Goal: Task Accomplishment & Management: Use online tool/utility

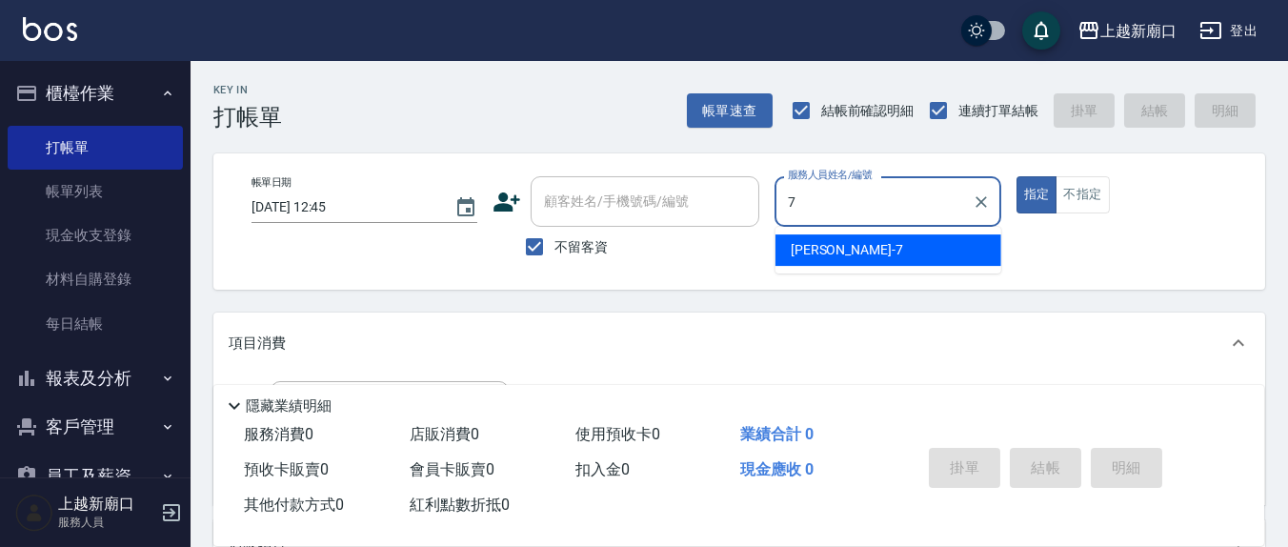
type input "7"
type button "true"
type input "[PERSON_NAME]7"
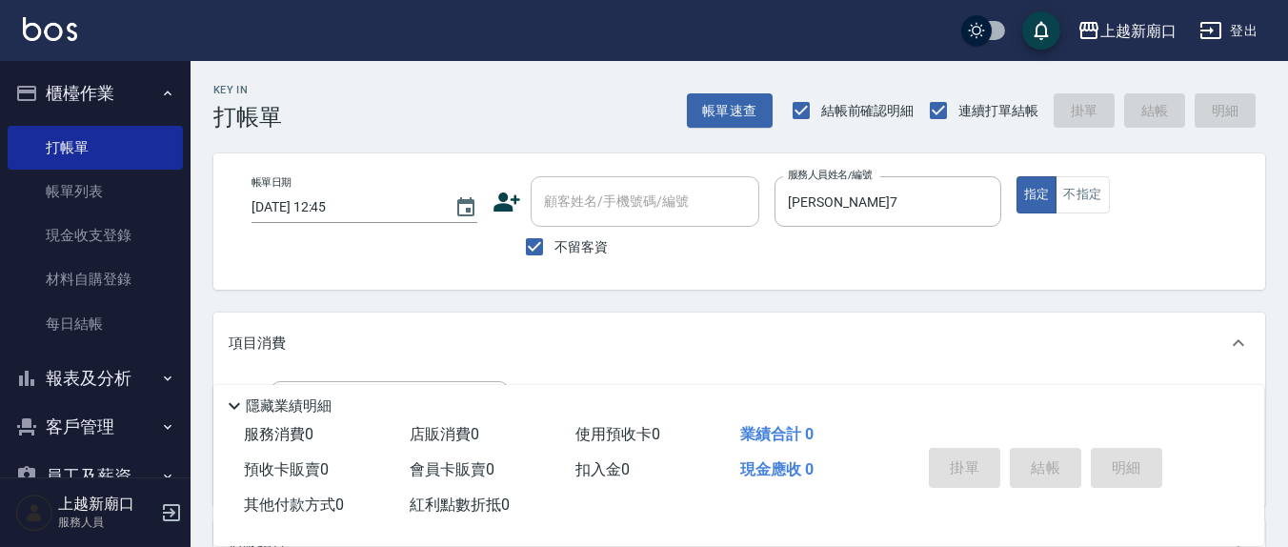
drag, startPoint x: 590, startPoint y: 251, endPoint x: 667, endPoint y: 168, distance: 113.3
click at [595, 252] on span "不留客資" at bounding box center [581, 247] width 53 height 20
click at [555, 252] on input "不留客資" at bounding box center [535, 247] width 40 height 40
checkbox input "false"
click at [658, 185] on input "顧客姓名/手機號碼/編號" at bounding box center [630, 201] width 183 height 33
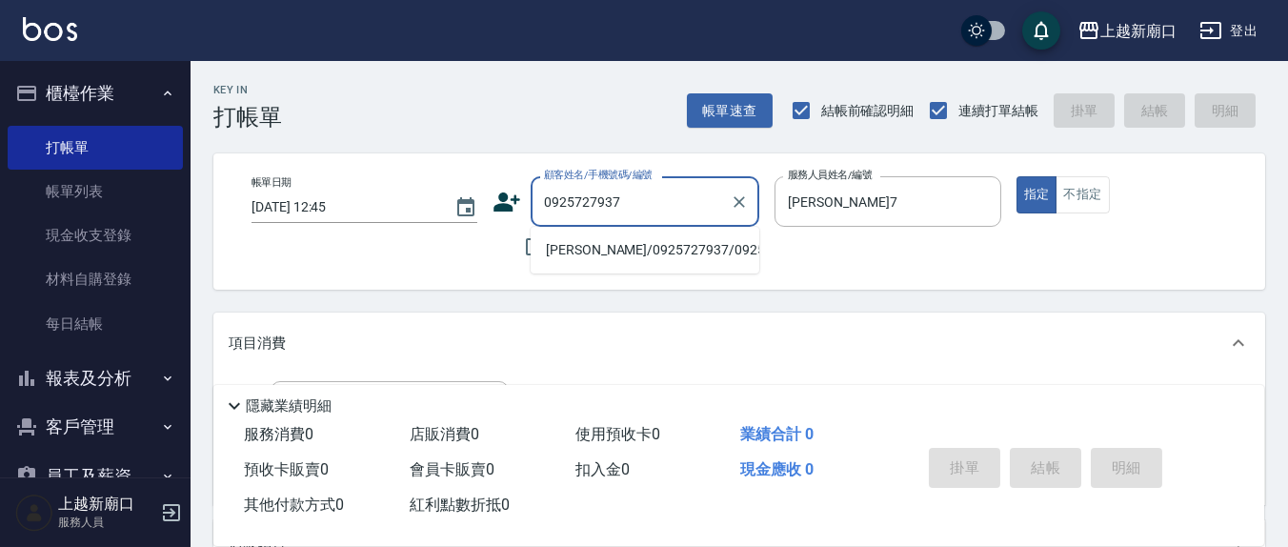
click at [562, 264] on li "[PERSON_NAME]/0925727937/0925727937" at bounding box center [645, 249] width 229 height 31
type input "[PERSON_NAME]/0925727937/0925727937"
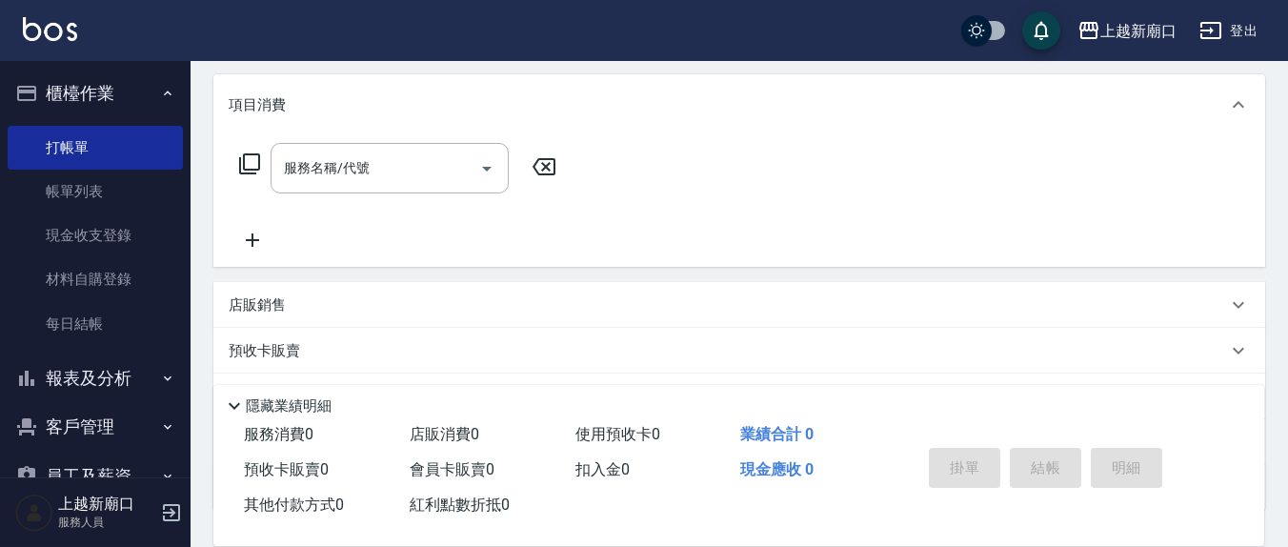
scroll to position [184, 0]
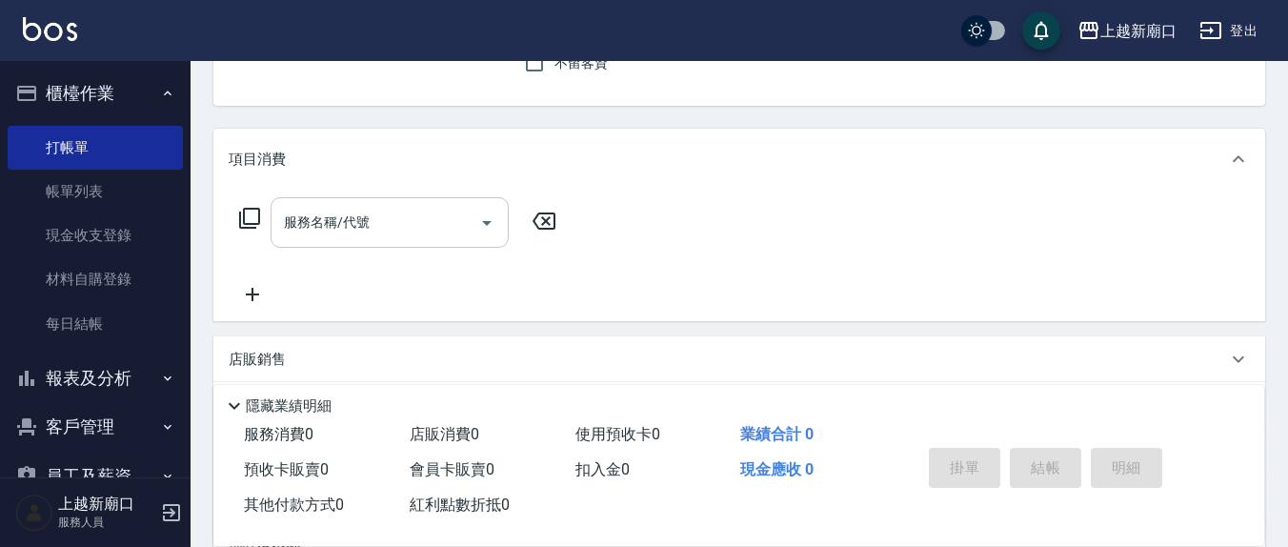
click at [418, 212] on input "服務名稱/代號" at bounding box center [375, 222] width 192 height 33
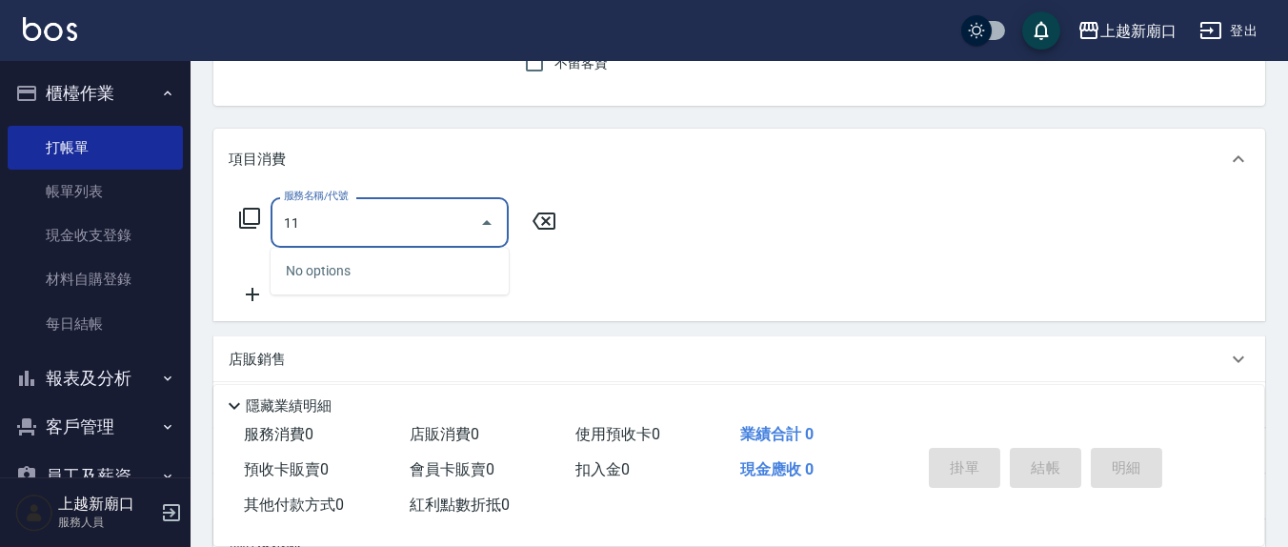
type input "1"
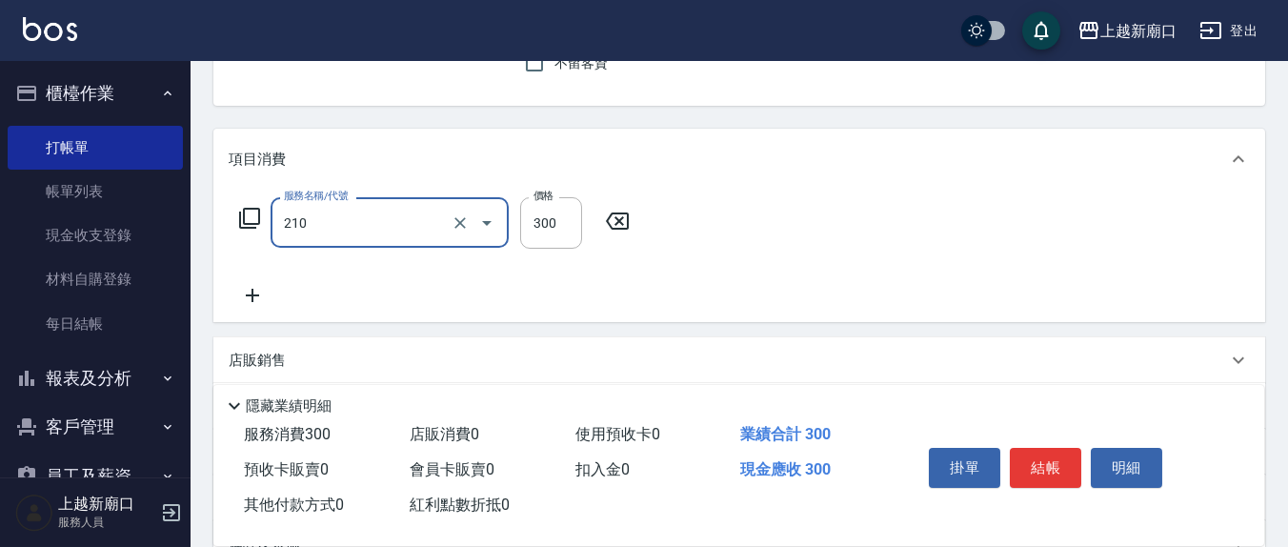
type input "[PERSON_NAME]洗髮精(210)"
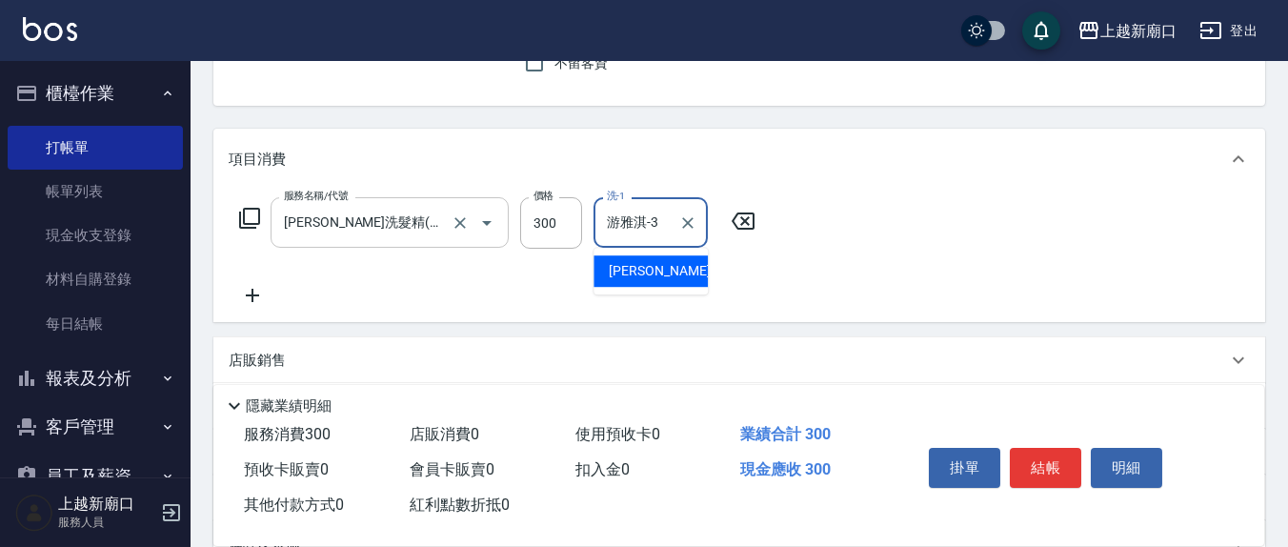
type input "游雅淇-3"
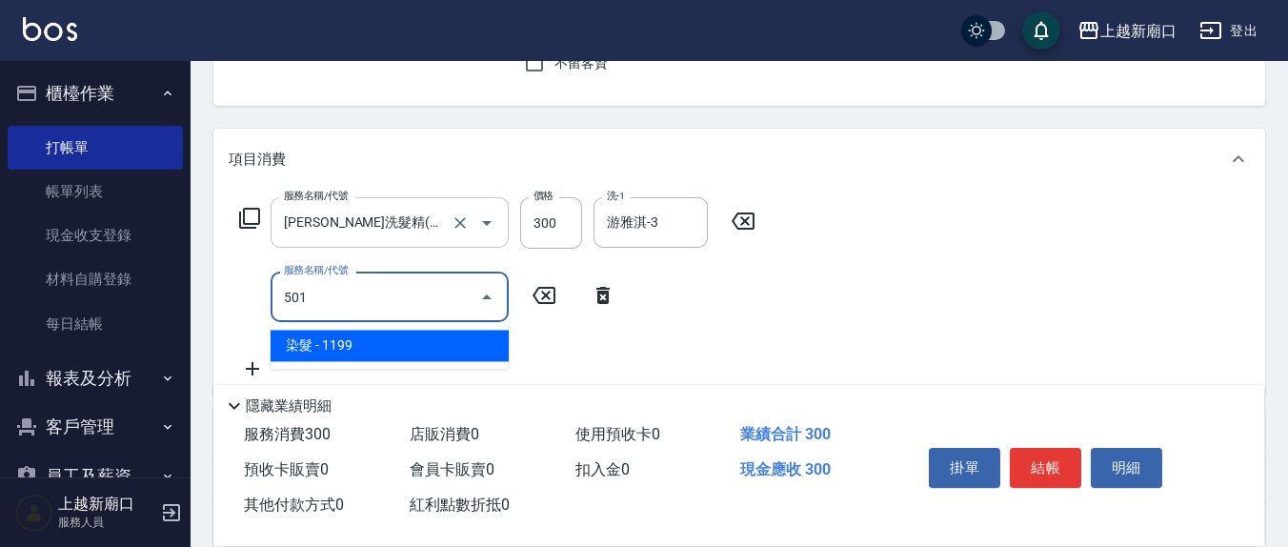
type input "染髮(501)"
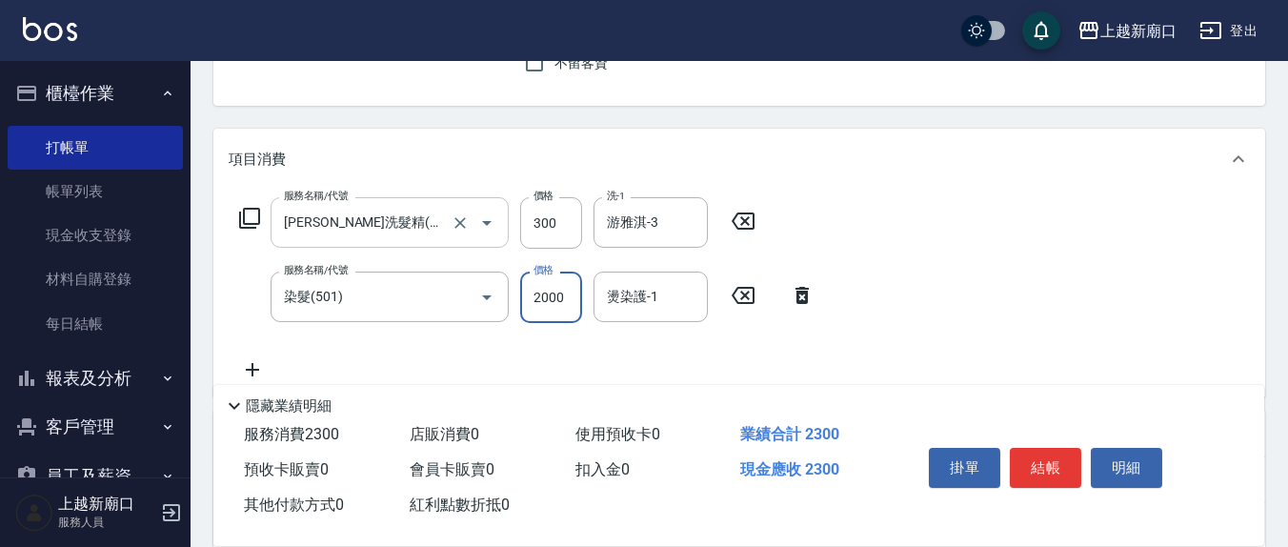
type input "2000"
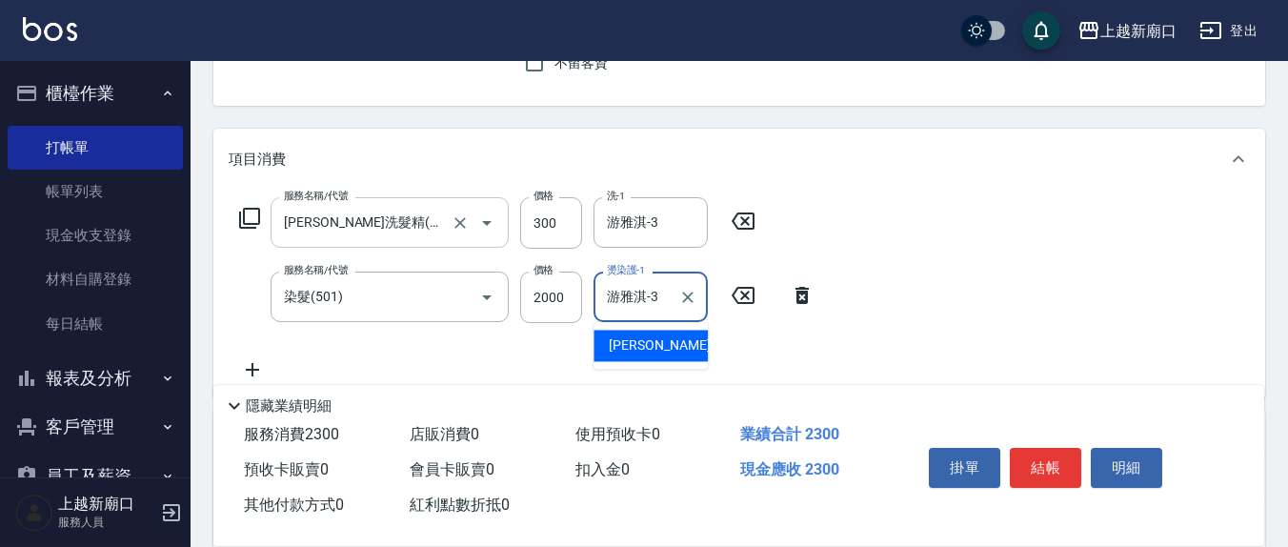
type input "游雅淇-3"
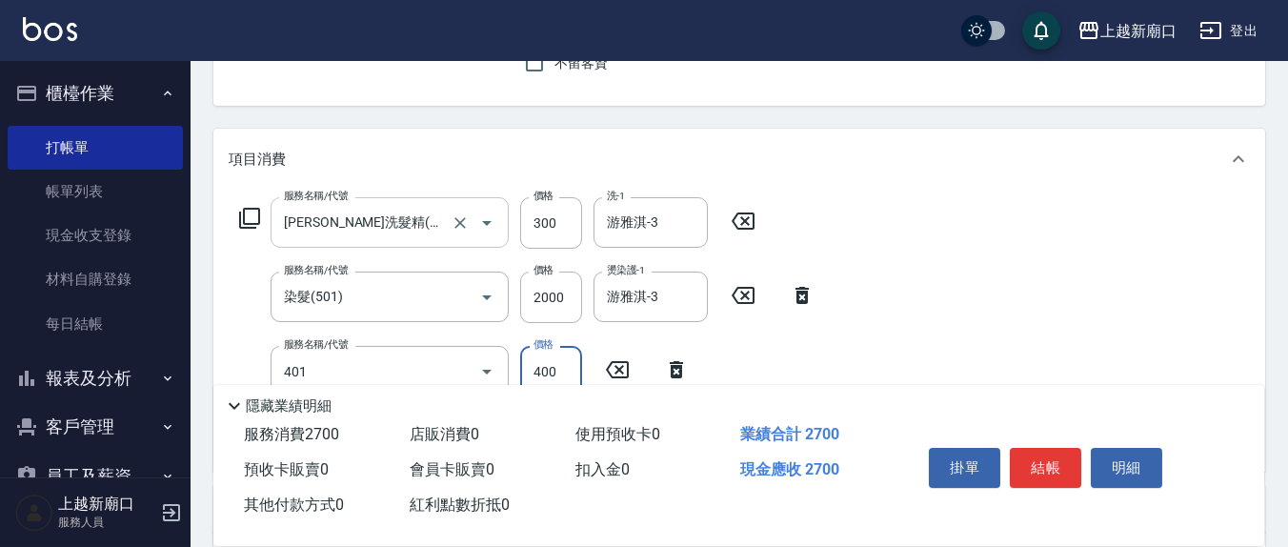
type input "剪髮(401)"
click at [558, 371] on input "300" at bounding box center [551, 371] width 62 height 51
type input "200"
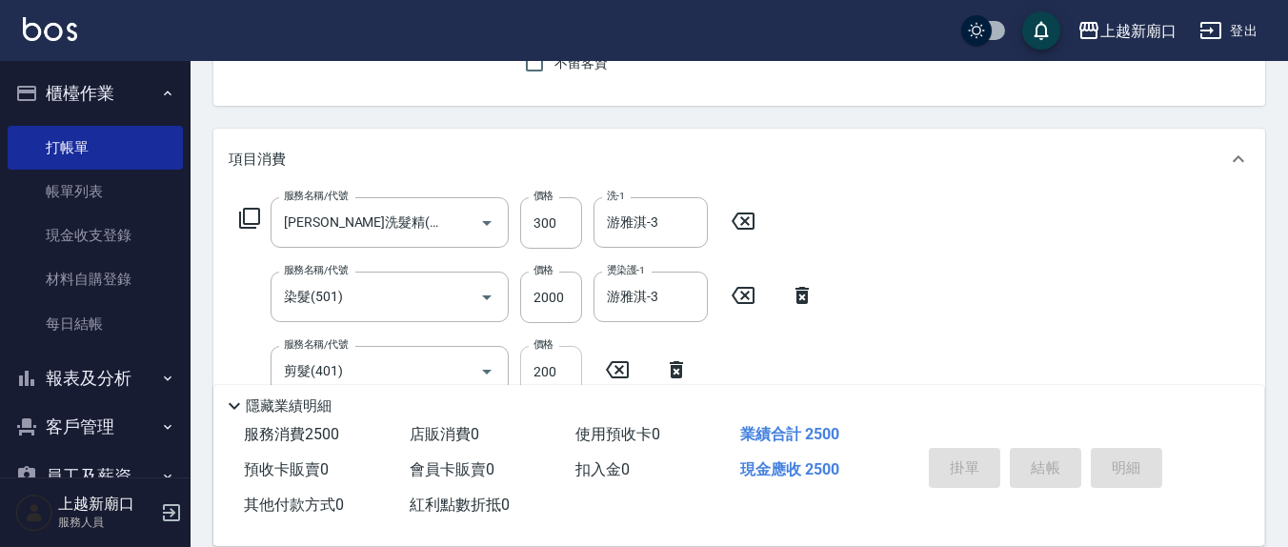
type input "[DATE] 14:47"
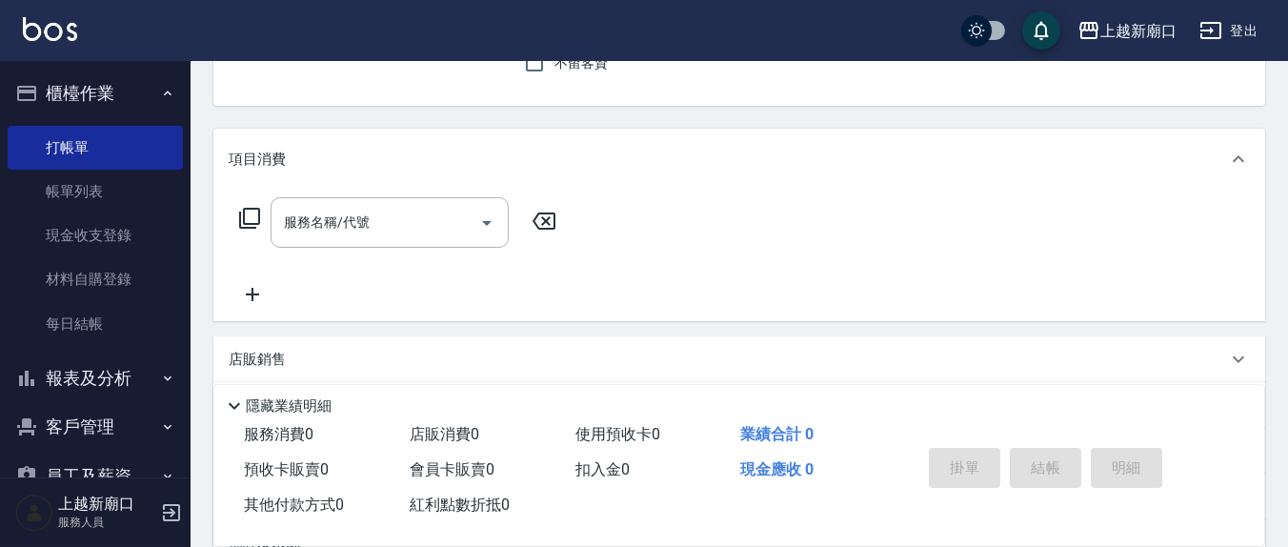
scroll to position [0, 0]
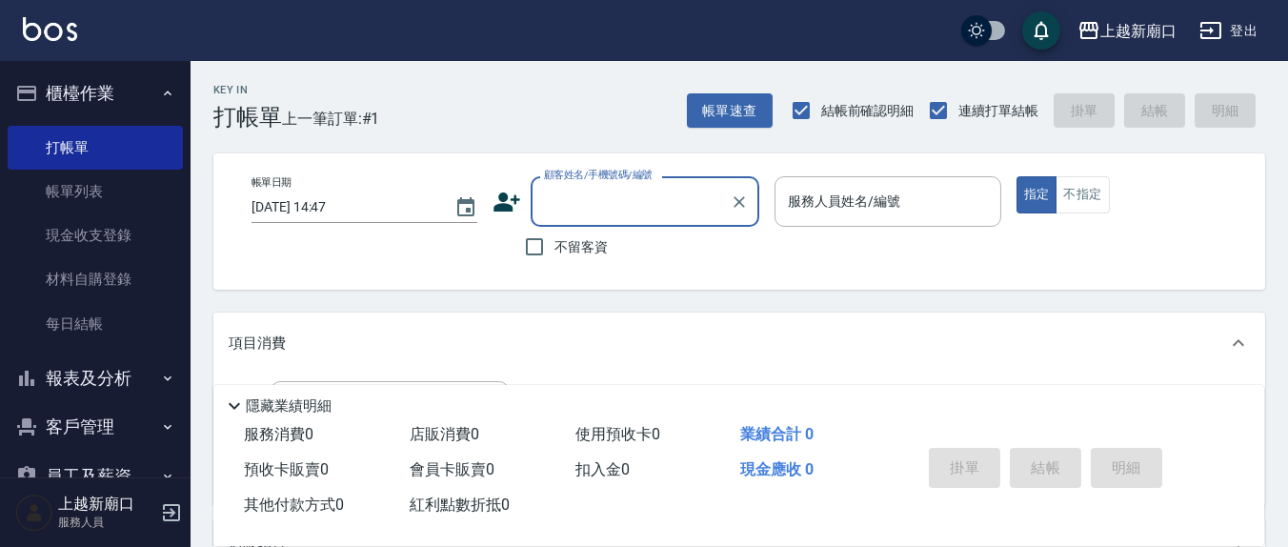
click at [604, 245] on span "不留客資" at bounding box center [581, 247] width 53 height 20
click at [555, 245] on input "不留客資" at bounding box center [535, 247] width 40 height 40
checkbox input "true"
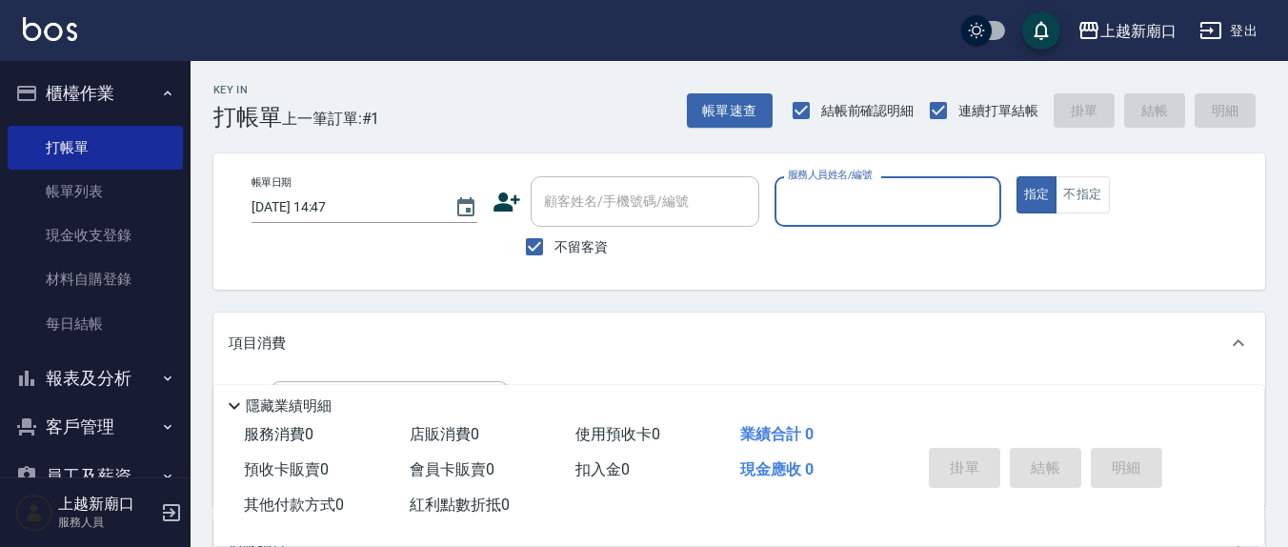
click at [802, 207] on input "服務人員姓名/編號" at bounding box center [887, 201] width 209 height 33
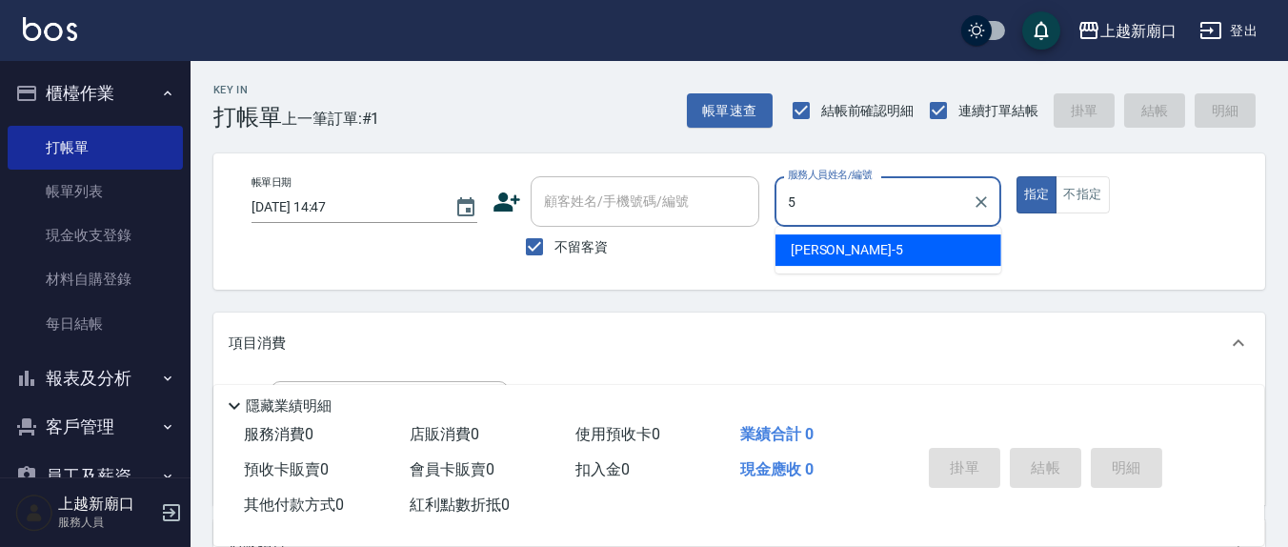
type input "[PERSON_NAME]5"
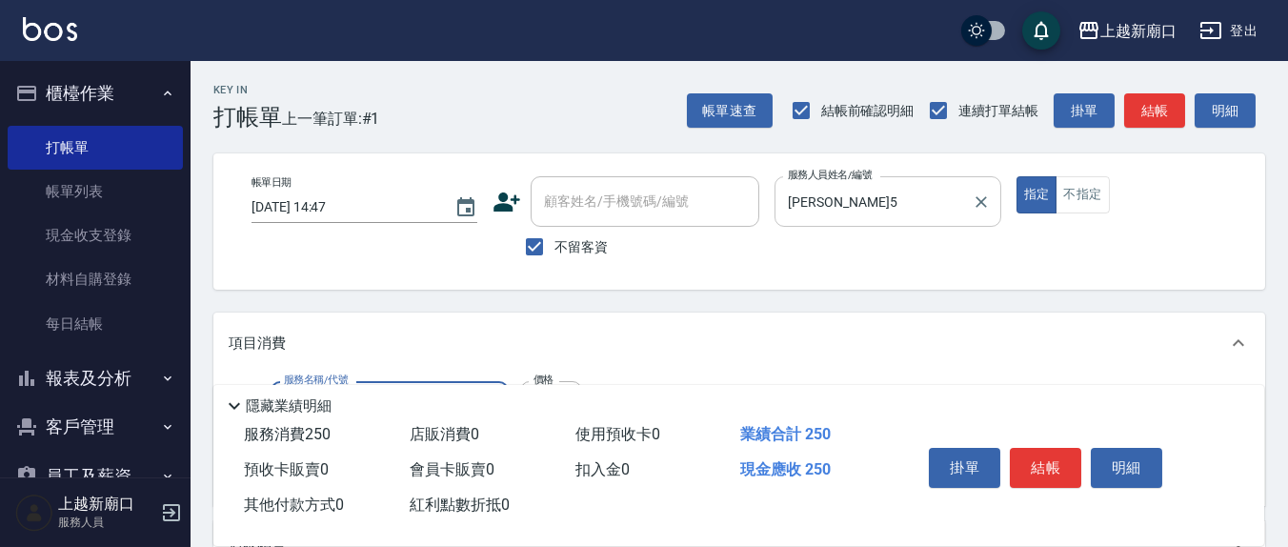
type input "洗髮(201)"
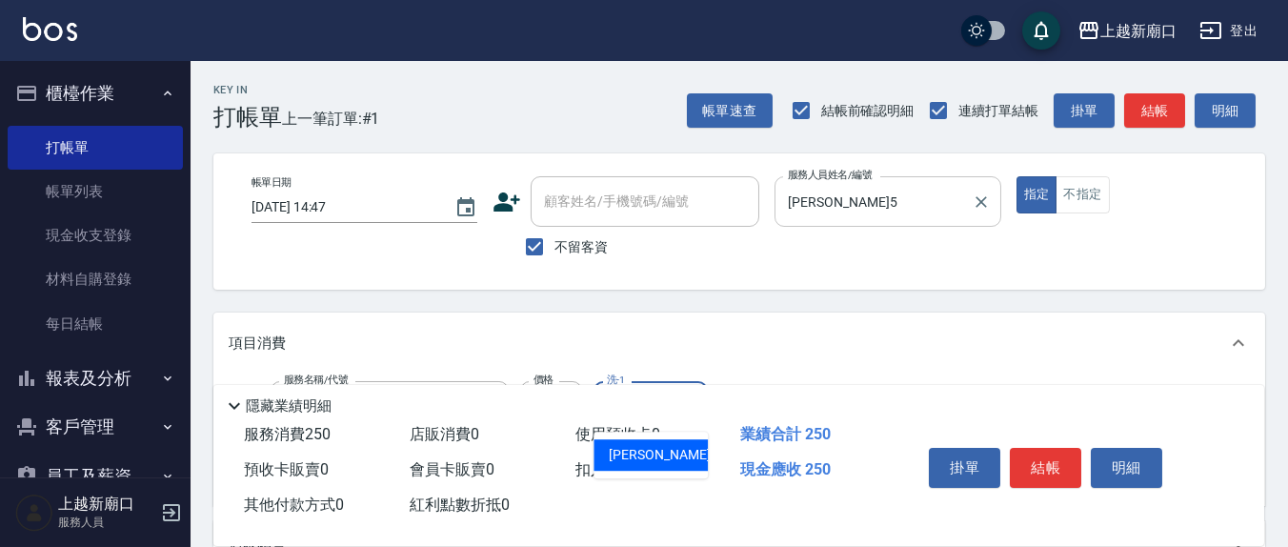
type input "[PERSON_NAME]5"
type input "剪髮(401)"
type input "200"
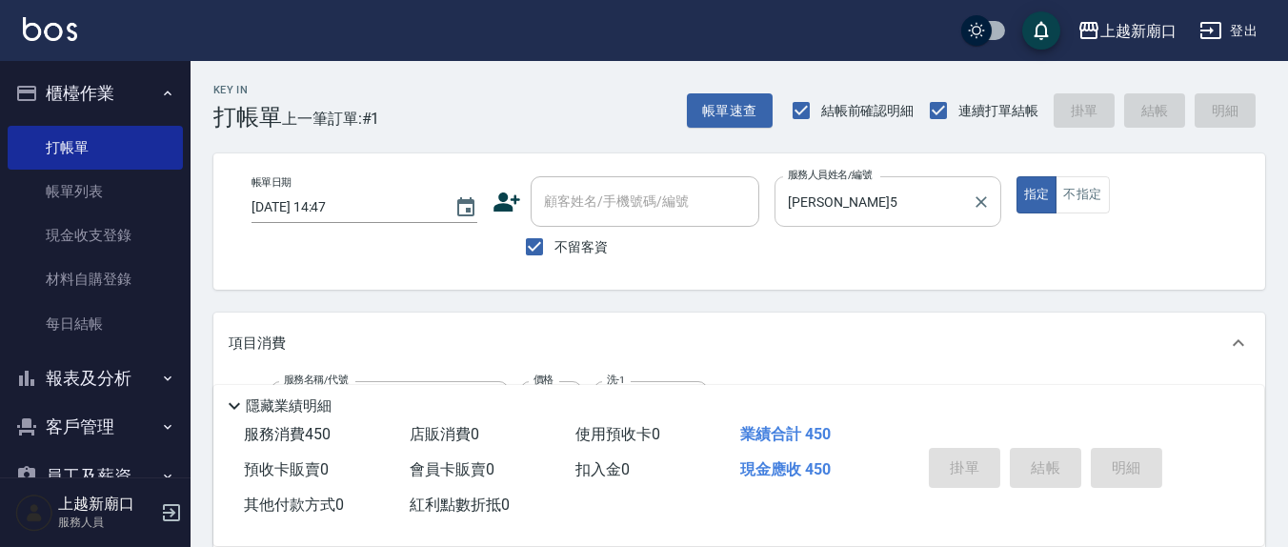
type input "[DATE] 14:49"
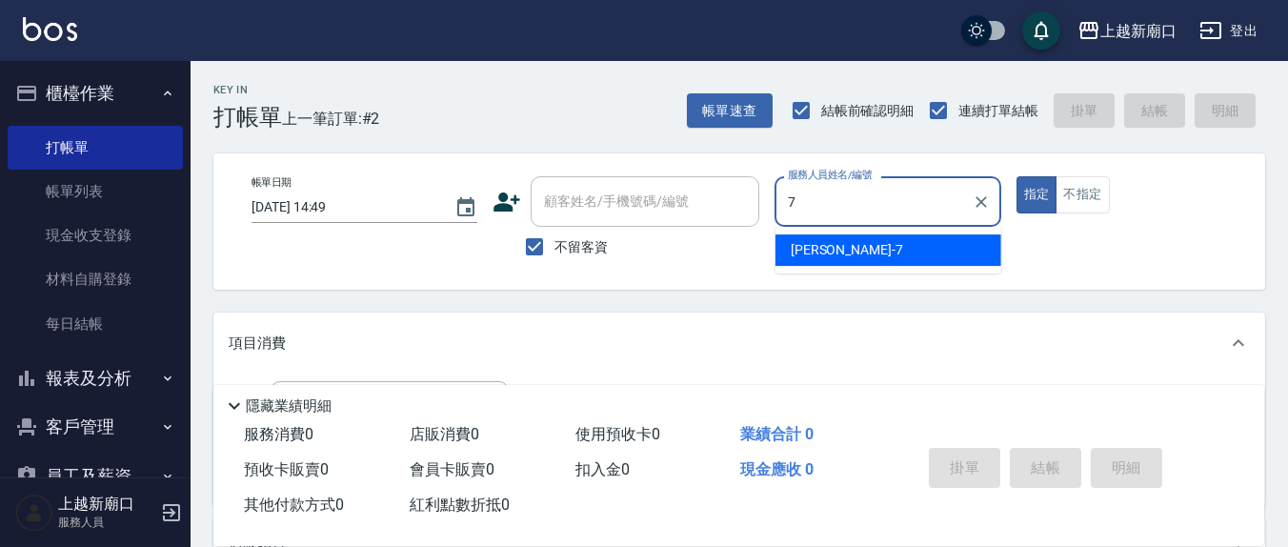
type input "[PERSON_NAME]7"
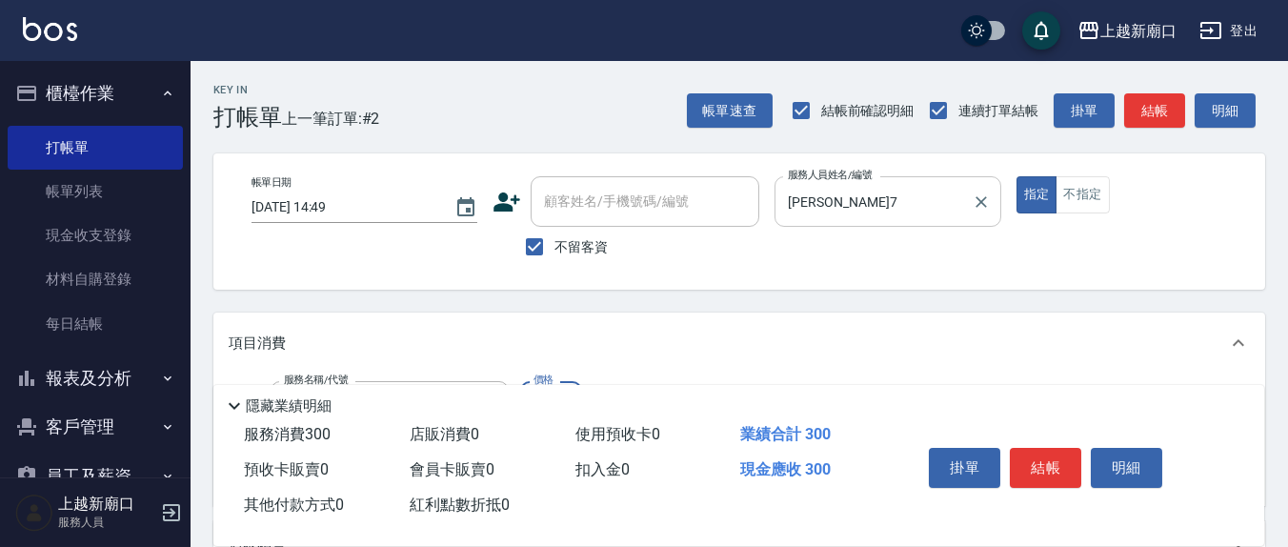
type input "[PERSON_NAME]洗髮精(210)"
type input "游雅淇-3"
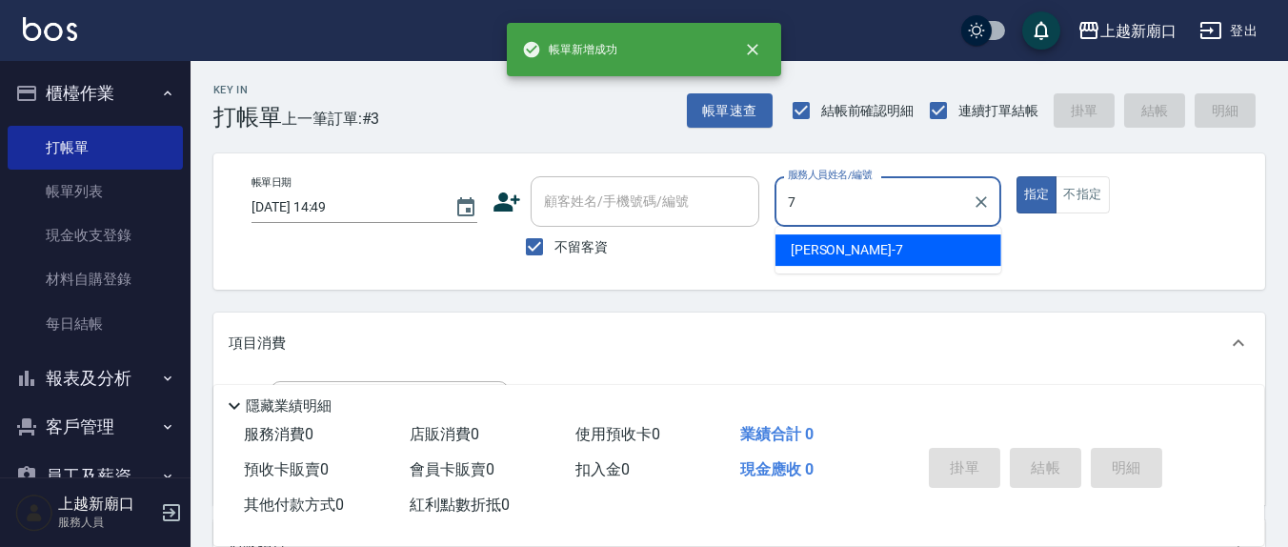
type input "[PERSON_NAME]7"
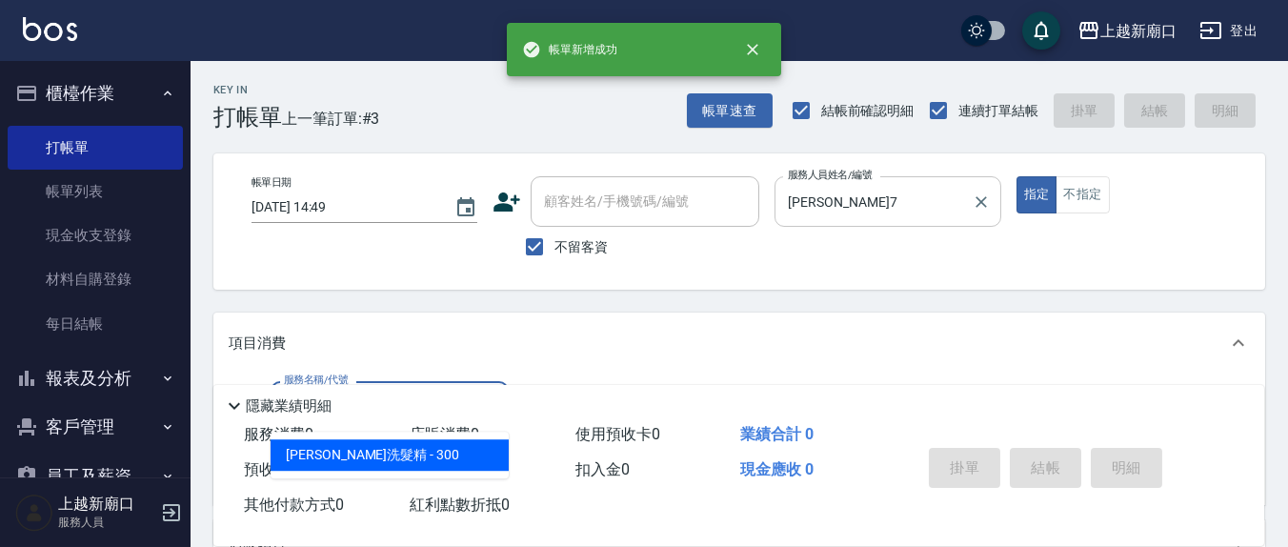
type input "[PERSON_NAME]洗髮精(210)"
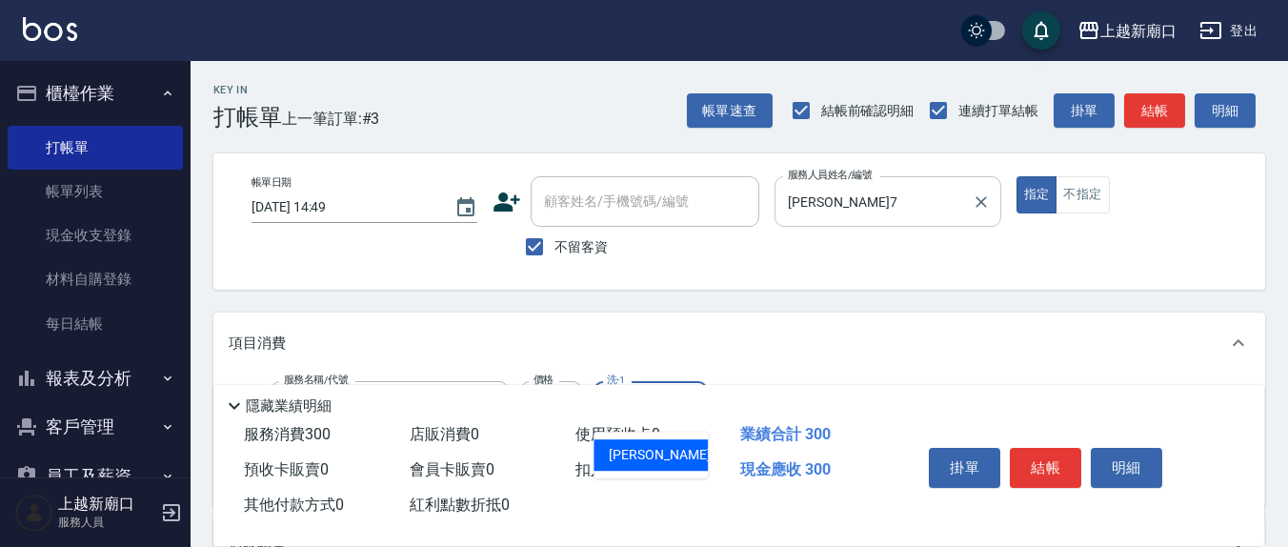
type input "[PERSON_NAME]-22"
type input "剪髮(401)"
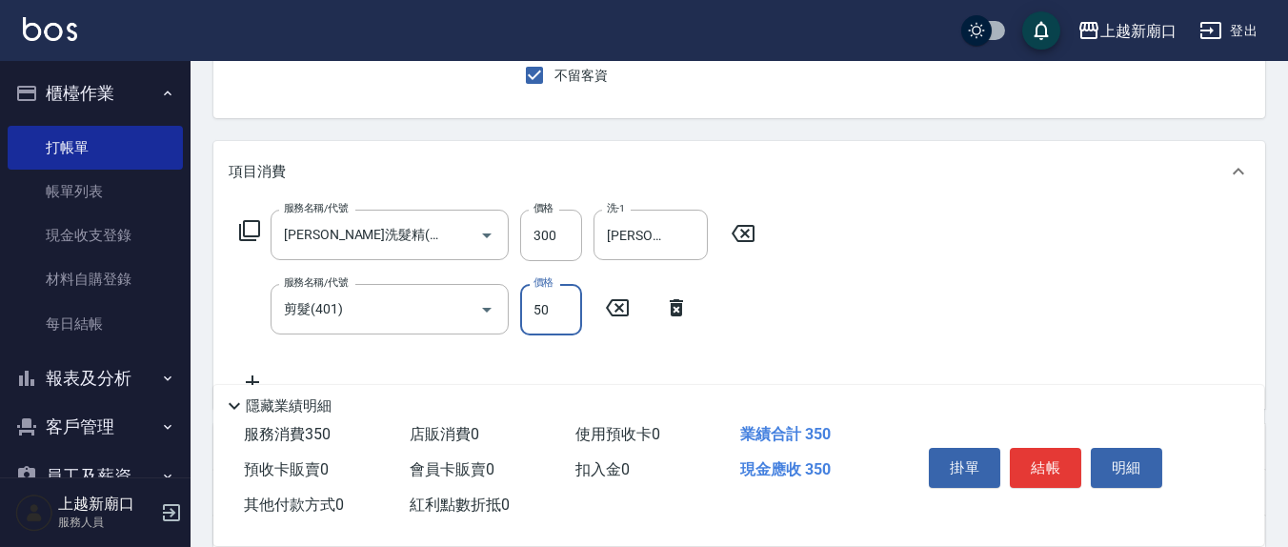
scroll to position [198, 0]
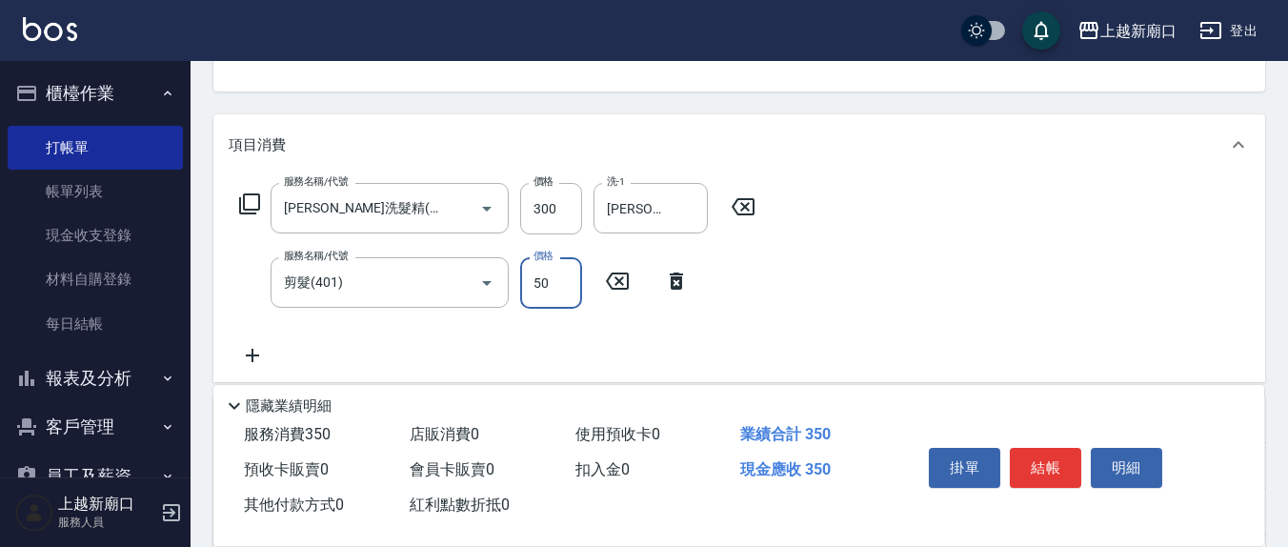
click at [897, 251] on div "服務名稱/代號 [PERSON_NAME]洗髮精(210) 服務名稱/代號 價格 300 價格 洗-1 [PERSON_NAME]-22 洗-1 服務名稱/代…" at bounding box center [739, 278] width 1052 height 207
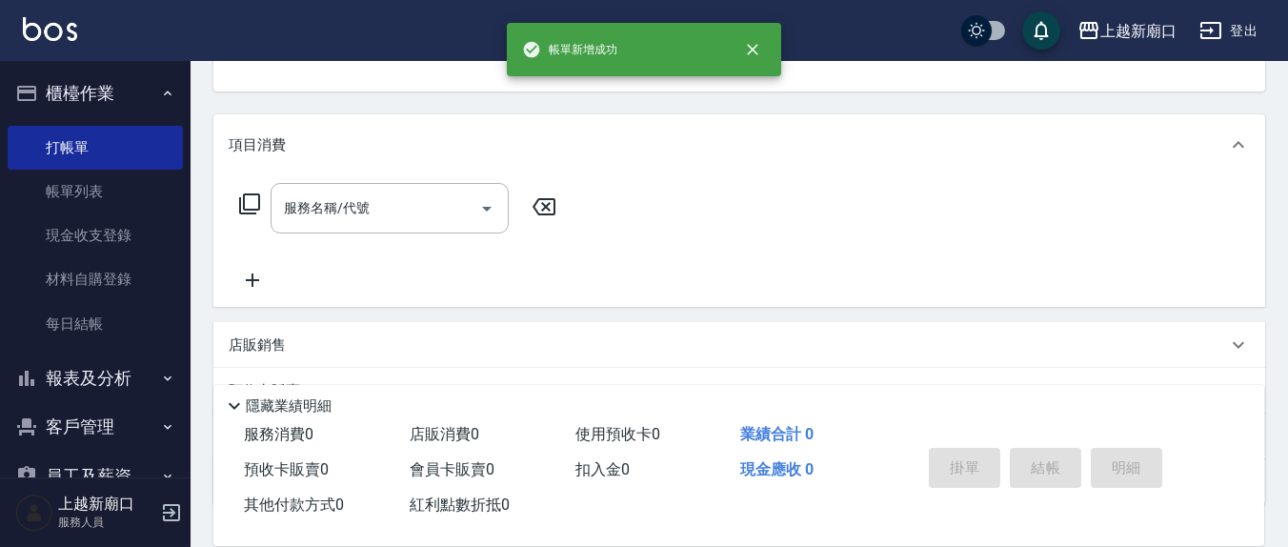
scroll to position [184, 0]
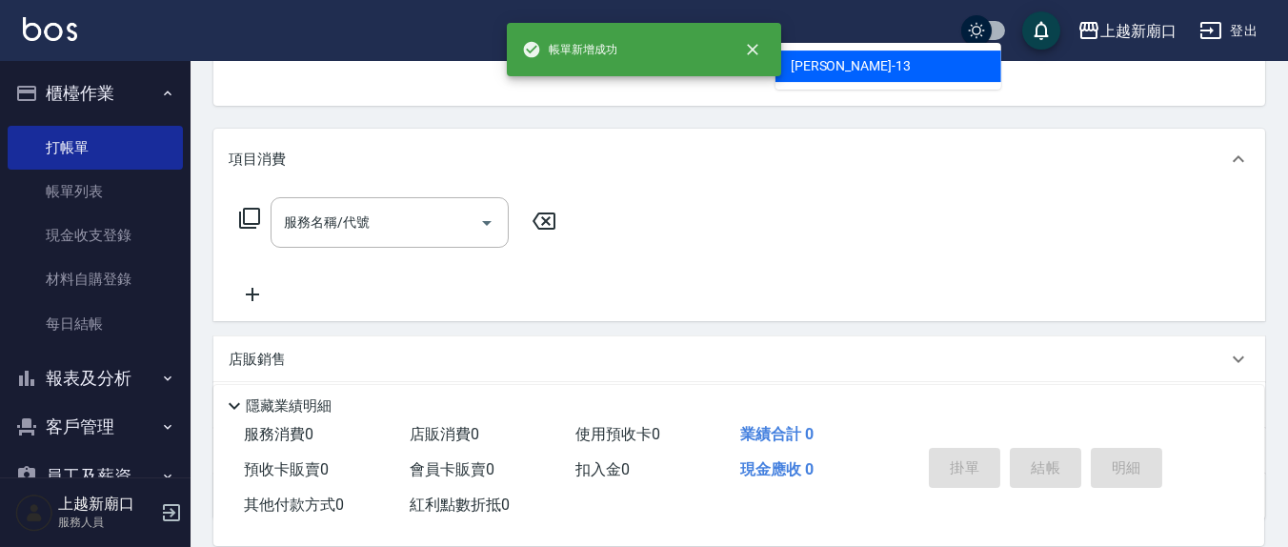
type input "[PERSON_NAME]-13"
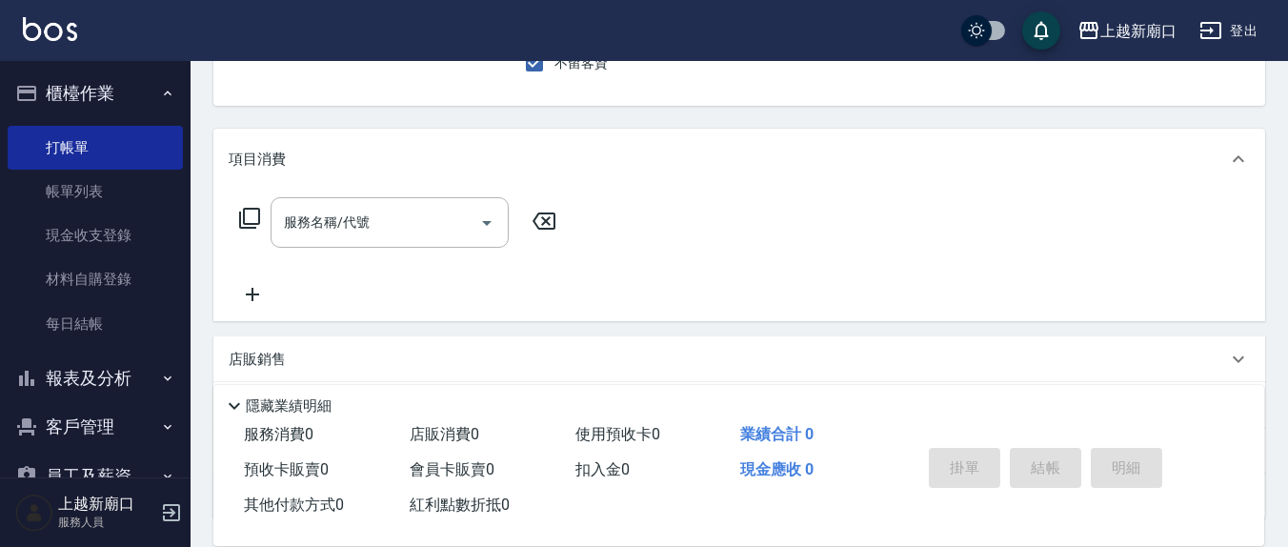
scroll to position [176, 0]
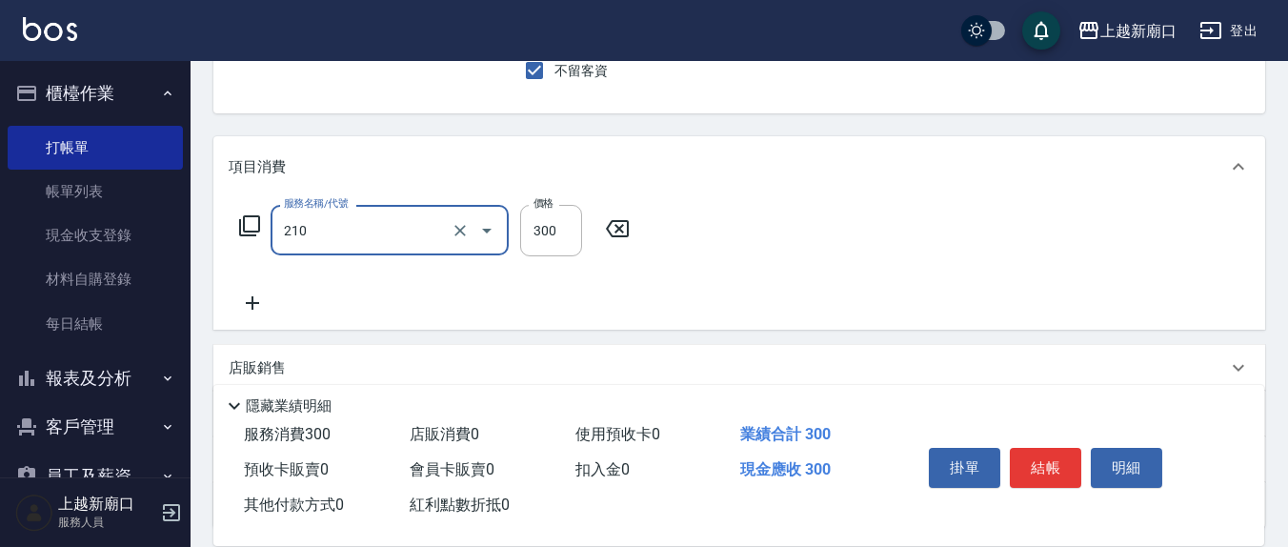
type input "[PERSON_NAME]洗髮精(210)"
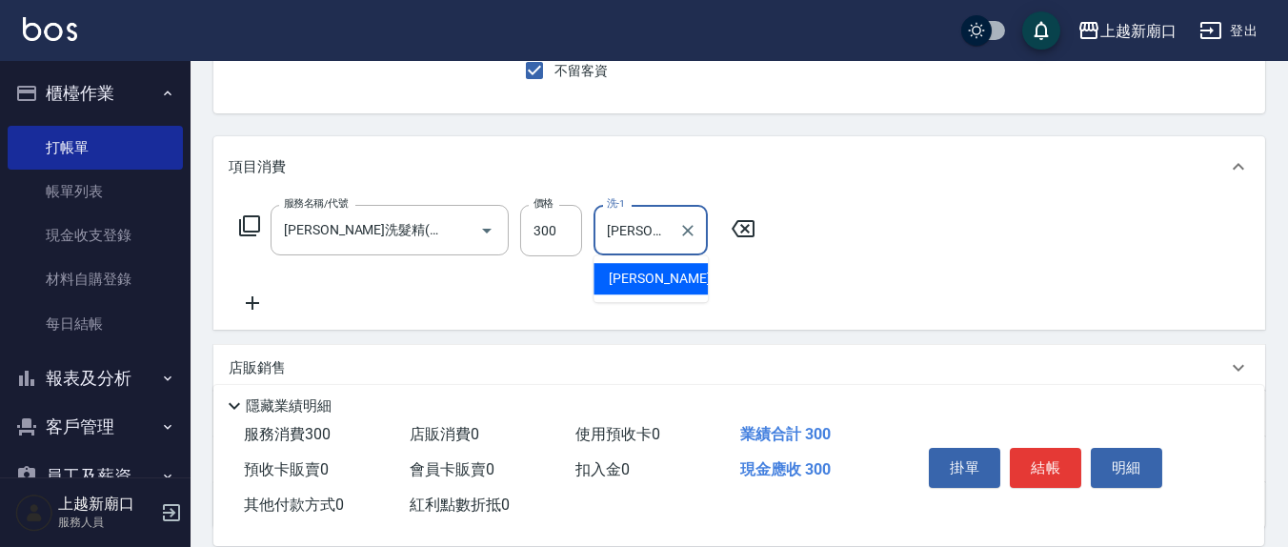
type input "[PERSON_NAME]-8"
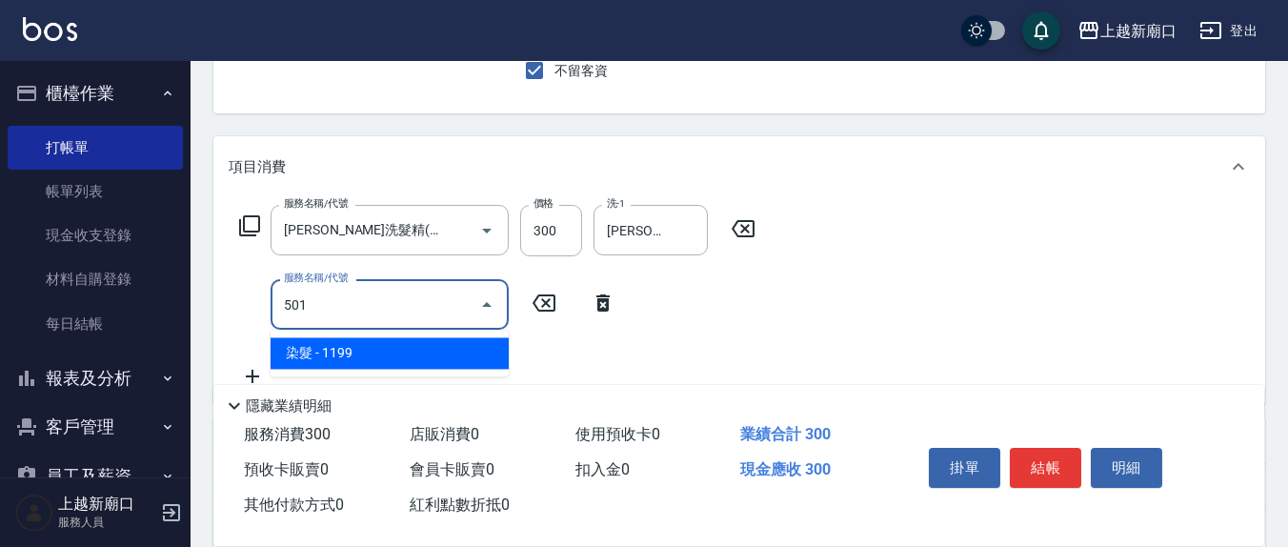
type input "染髮(501)"
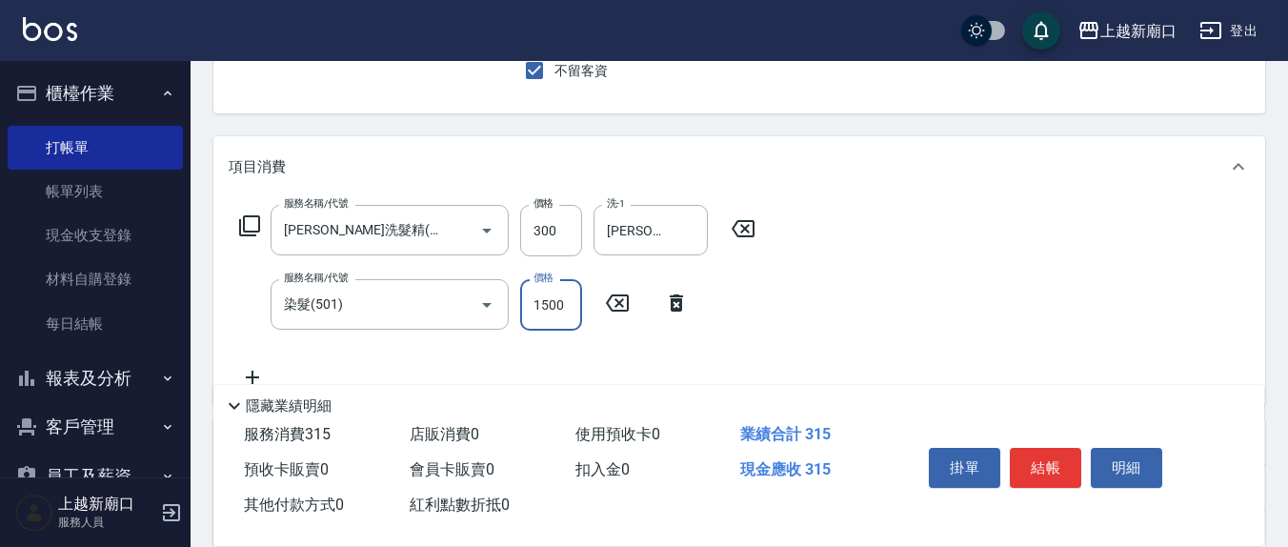
type input "1500"
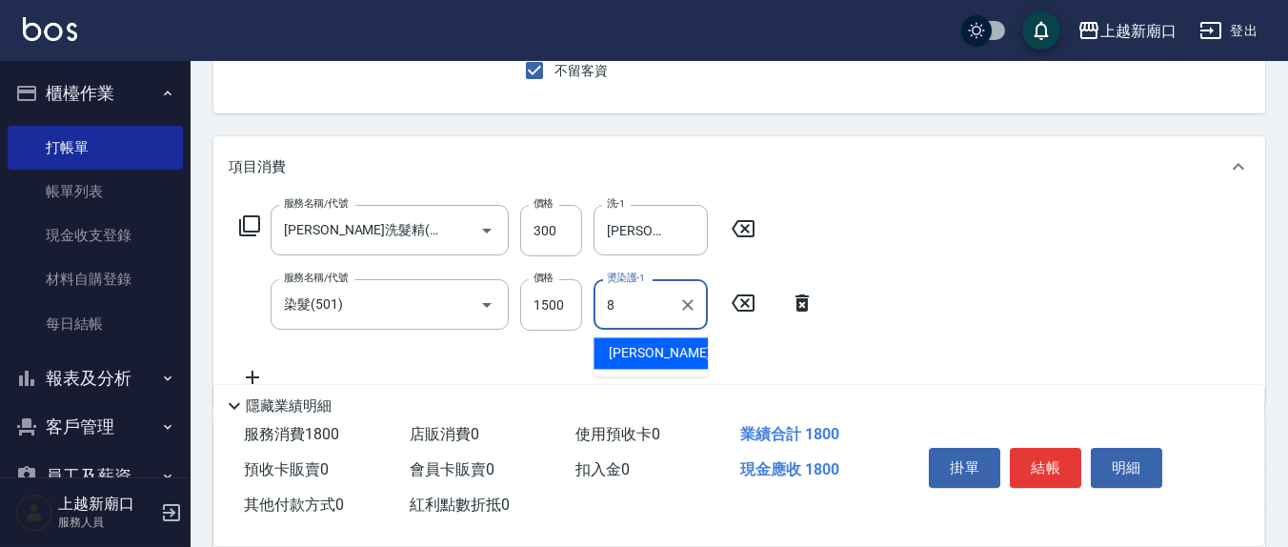
type input "[PERSON_NAME]-8"
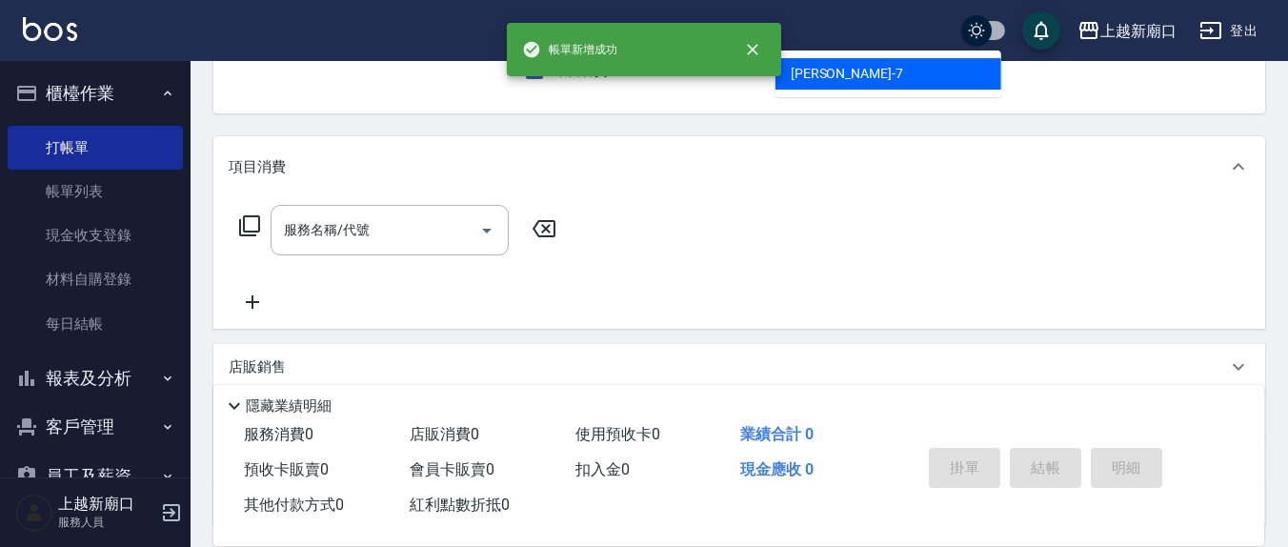
type input "[PERSON_NAME]7"
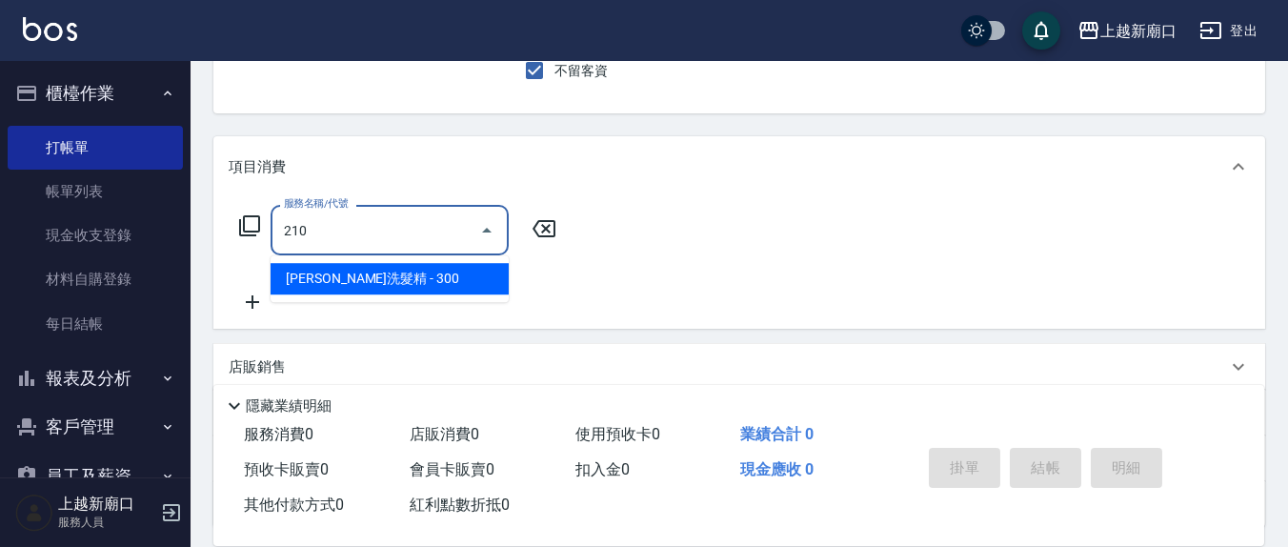
type input "[PERSON_NAME]洗髮精(210)"
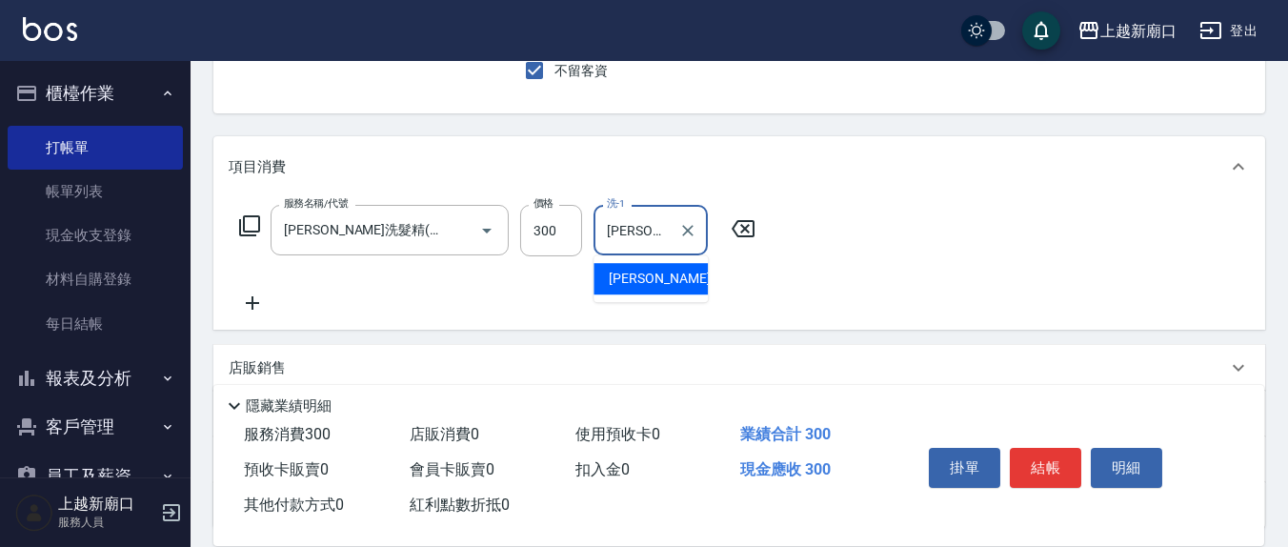
type input "[PERSON_NAME]7"
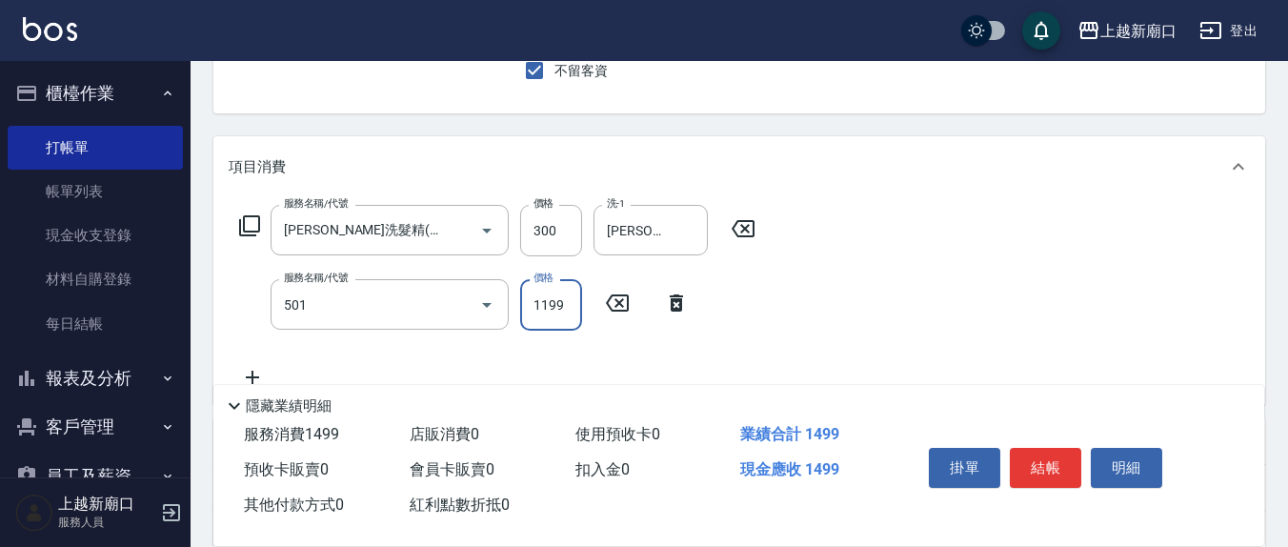
type input "染髮(501)"
type input "1500"
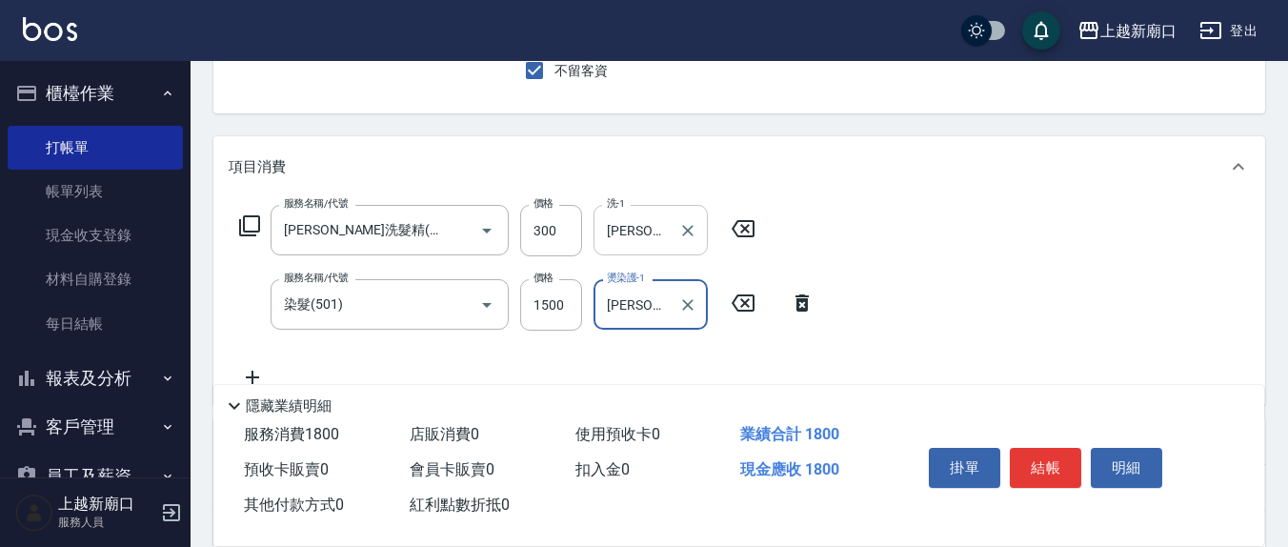
type input "[PERSON_NAME]7"
click at [666, 225] on input "[PERSON_NAME]7" at bounding box center [636, 229] width 69 height 33
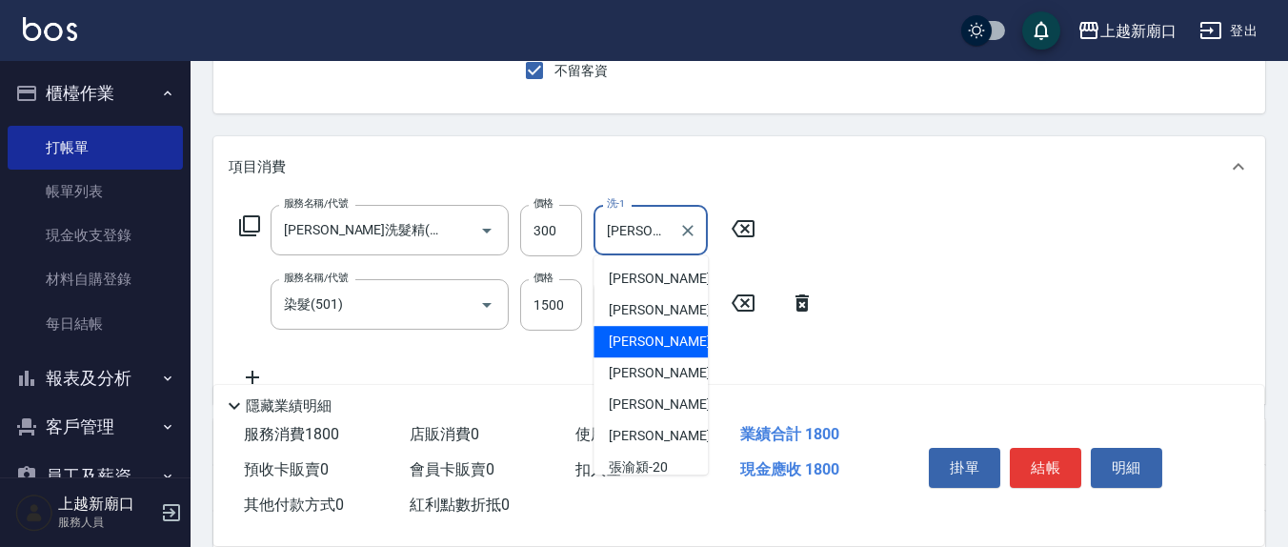
drag, startPoint x: 628, startPoint y: 225, endPoint x: 617, endPoint y: 224, distance: 11.5
click at [617, 224] on input "[PERSON_NAME]7" at bounding box center [636, 229] width 69 height 33
type input "劉"
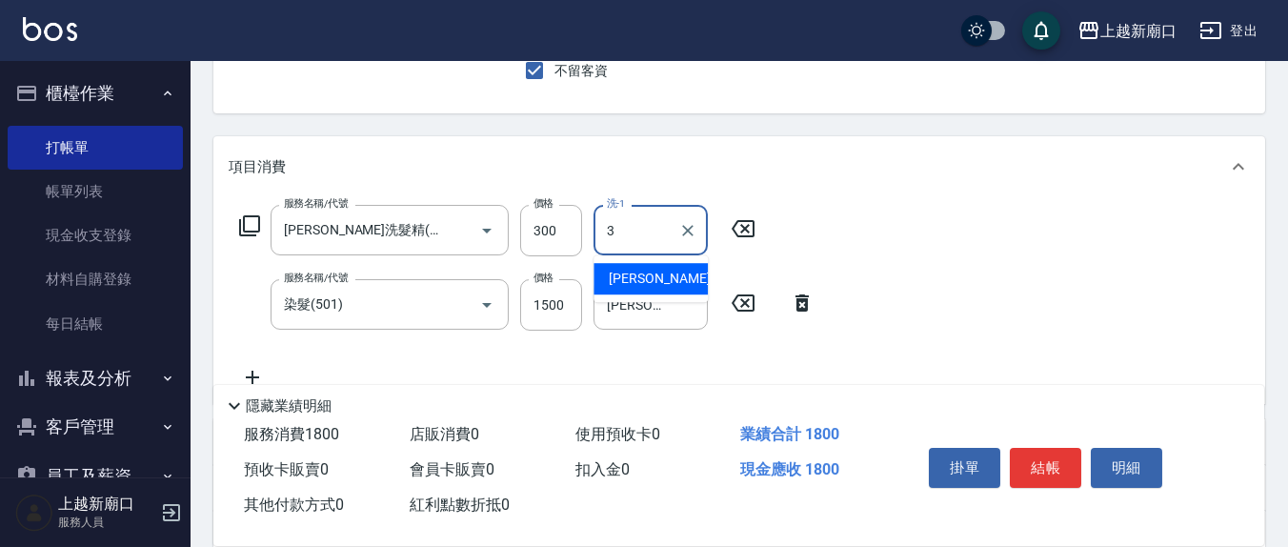
type input "3"
click at [788, 158] on div "項目消費" at bounding box center [728, 167] width 999 height 20
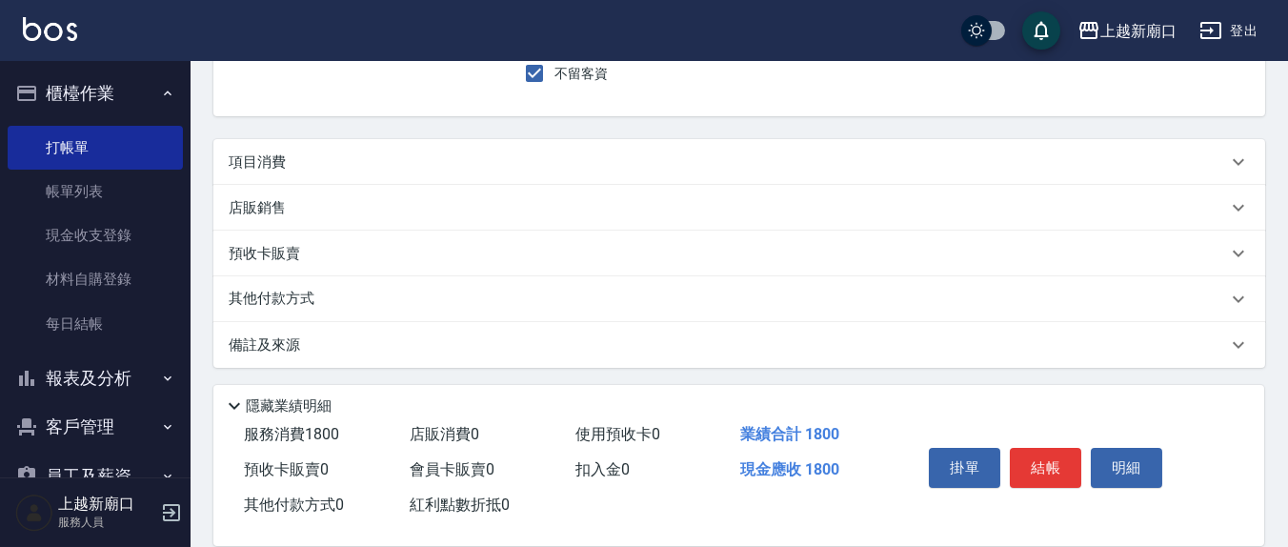
click at [701, 157] on div "項目消費" at bounding box center [728, 162] width 999 height 20
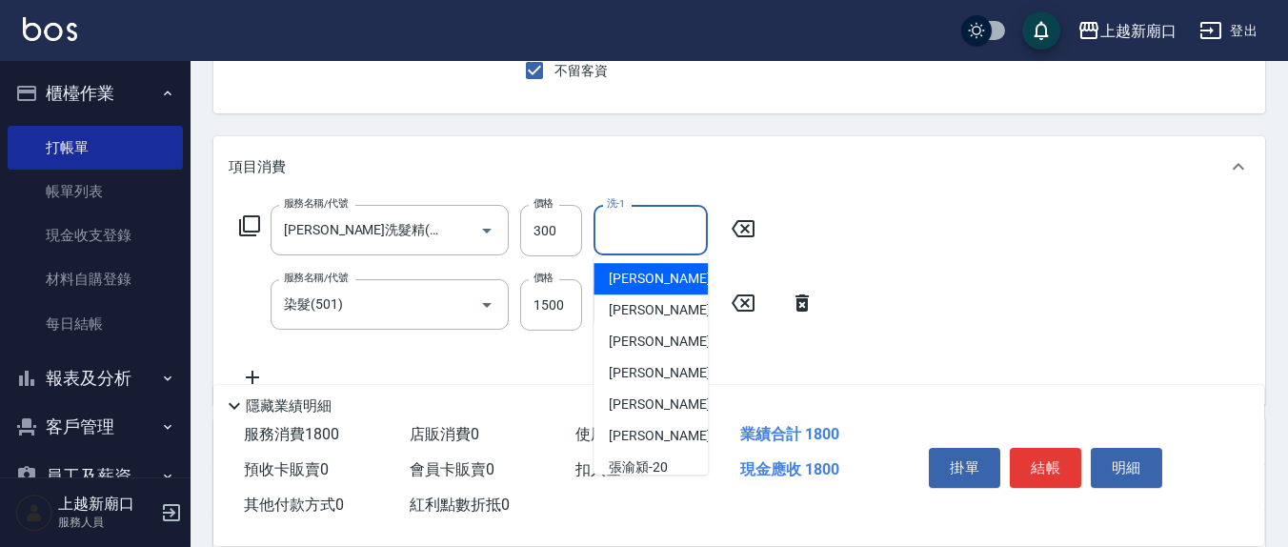
click at [633, 244] on input "洗-1" at bounding box center [650, 229] width 97 height 33
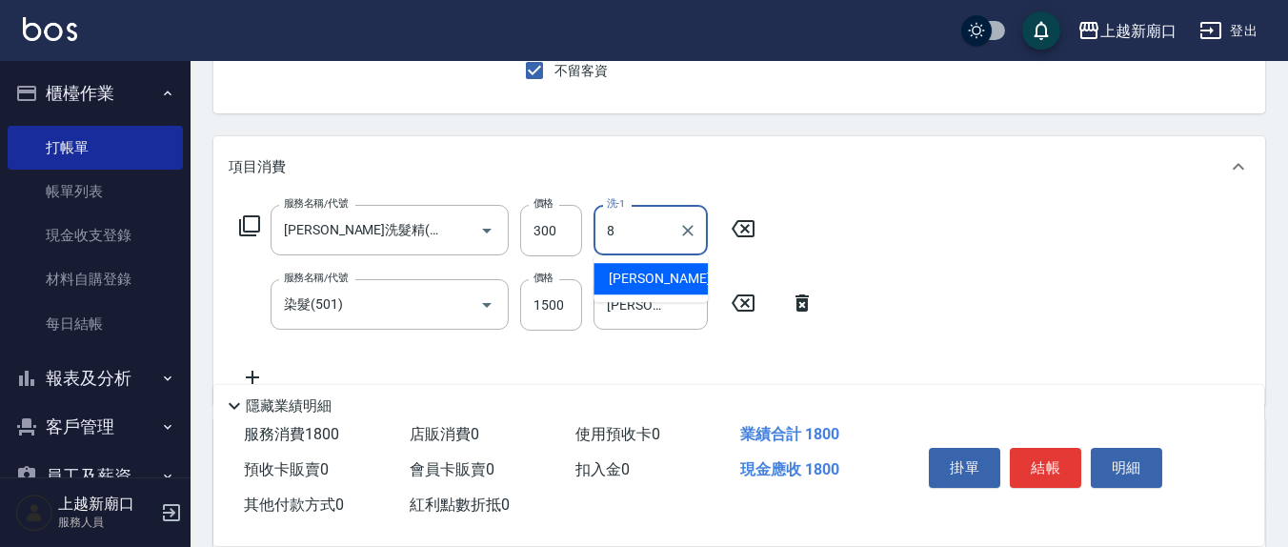
type input "[PERSON_NAME]-8"
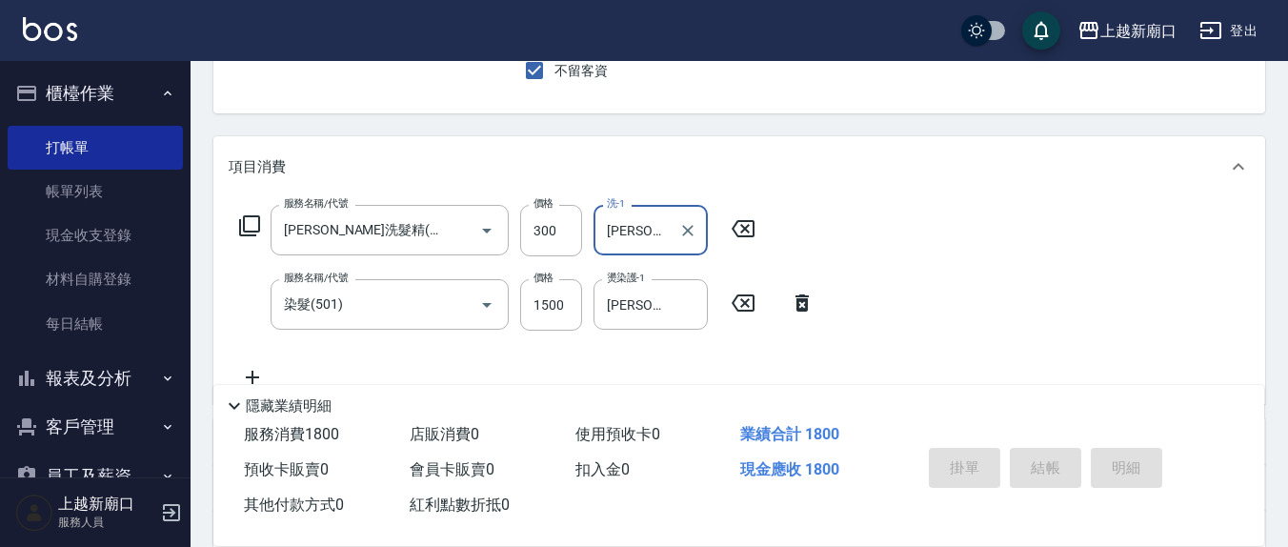
type input "[DATE] 14:50"
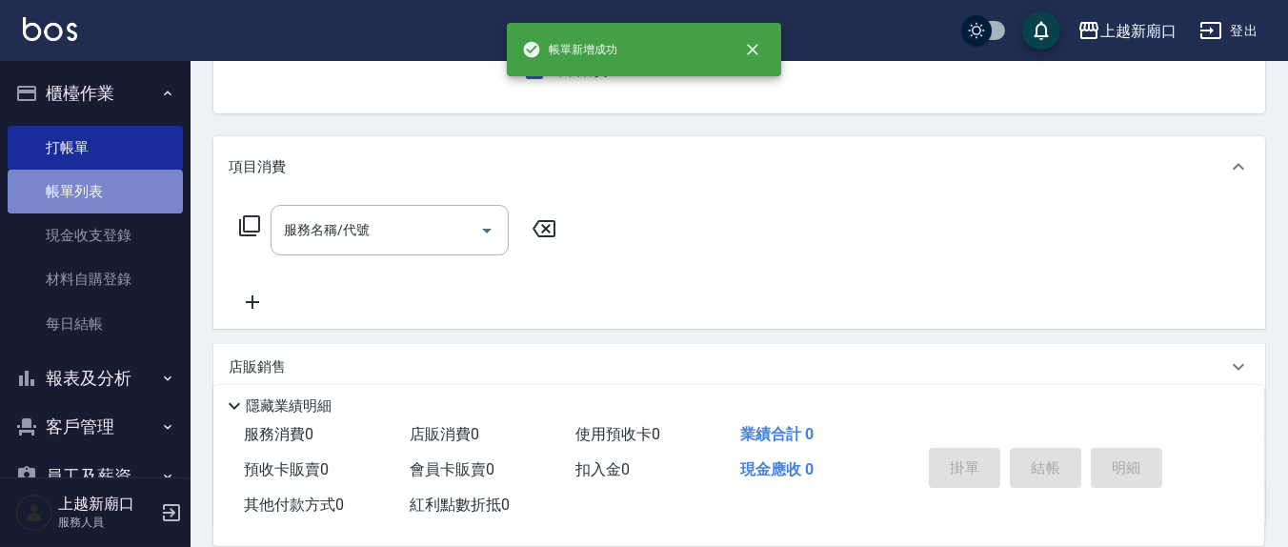
click at [96, 190] on link "帳單列表" at bounding box center [95, 192] width 175 height 44
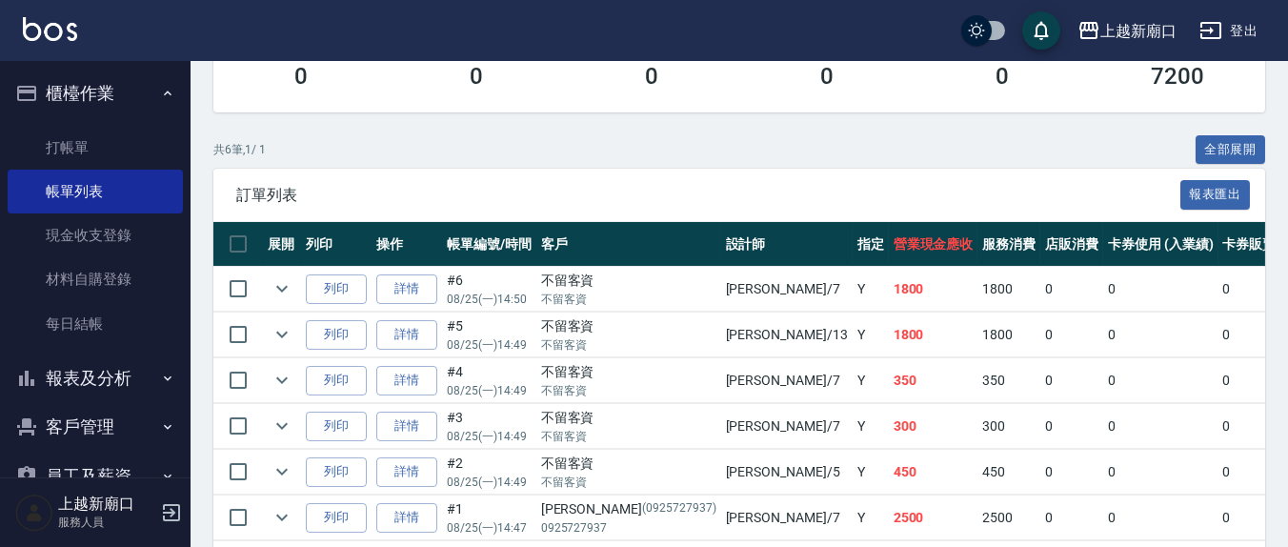
scroll to position [396, 0]
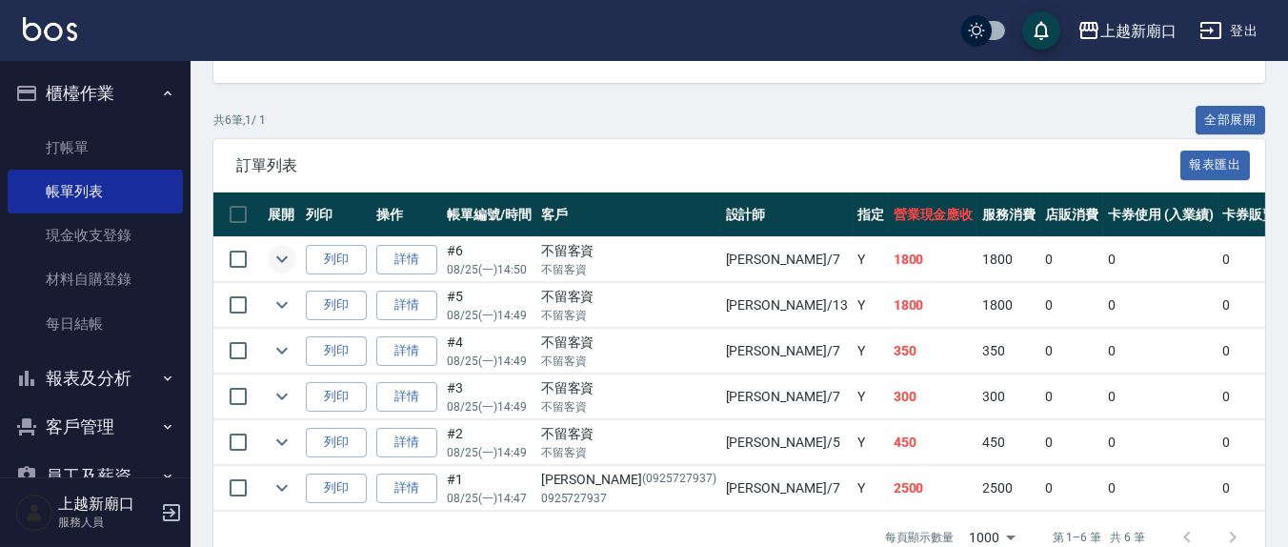
click at [271, 266] on icon "expand row" at bounding box center [282, 259] width 23 height 23
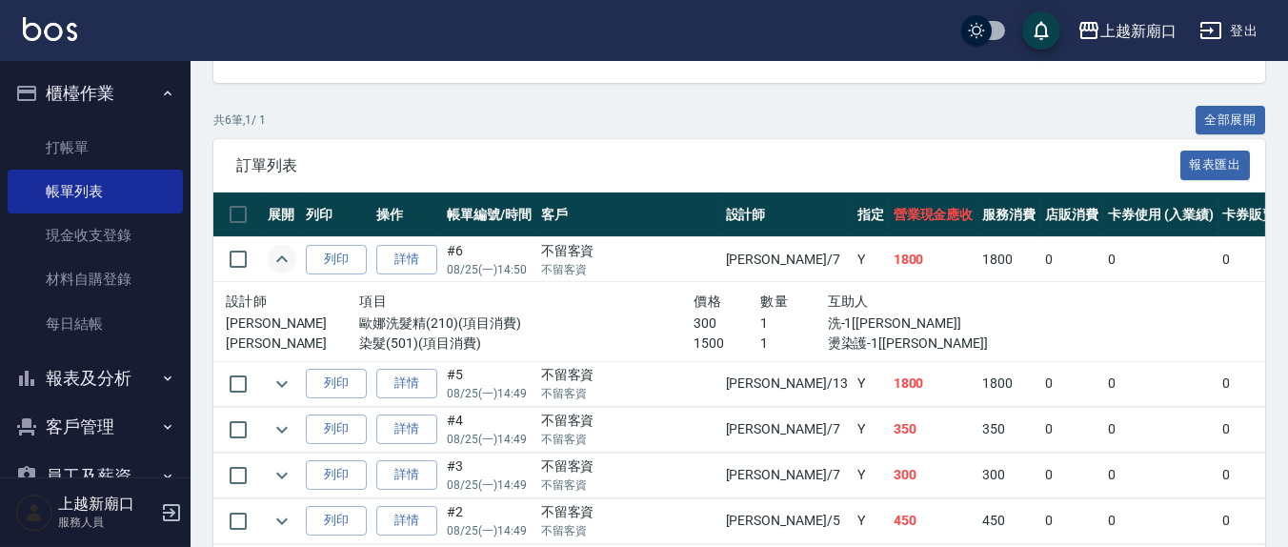
click at [277, 261] on icon "expand row" at bounding box center [282, 259] width 23 height 23
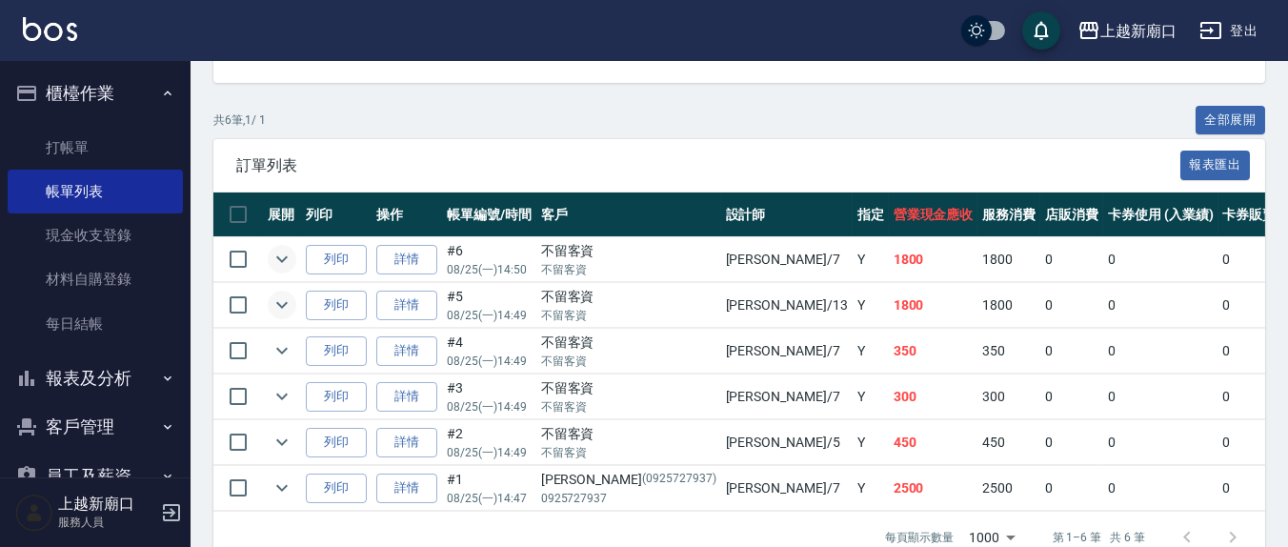
click at [281, 297] on icon "expand row" at bounding box center [282, 304] width 23 height 23
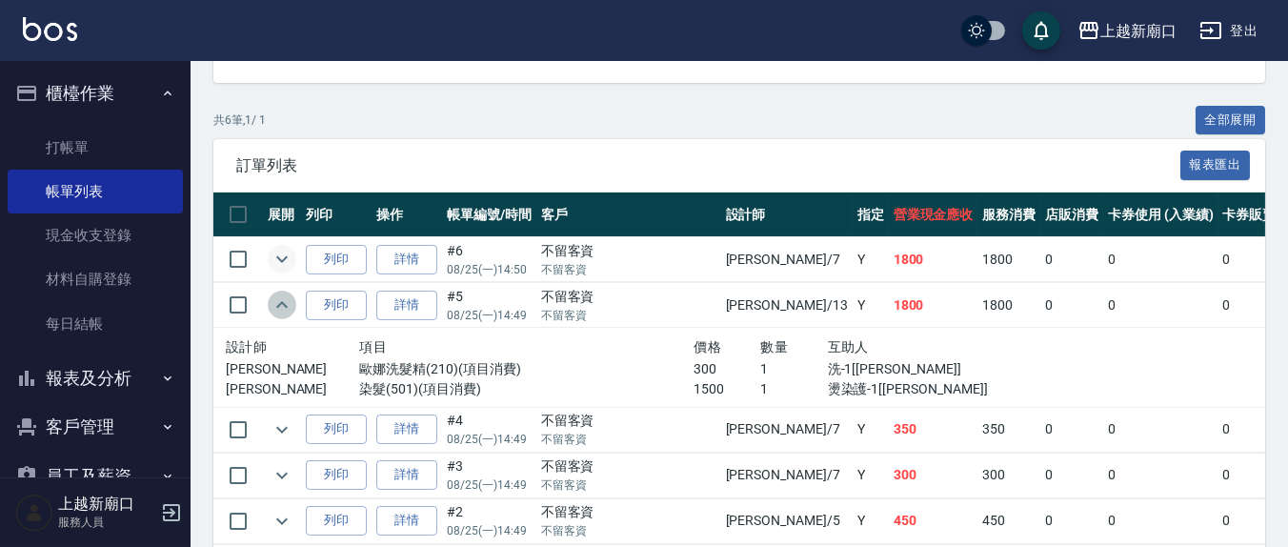
click at [281, 298] on icon "expand row" at bounding box center [282, 304] width 23 height 23
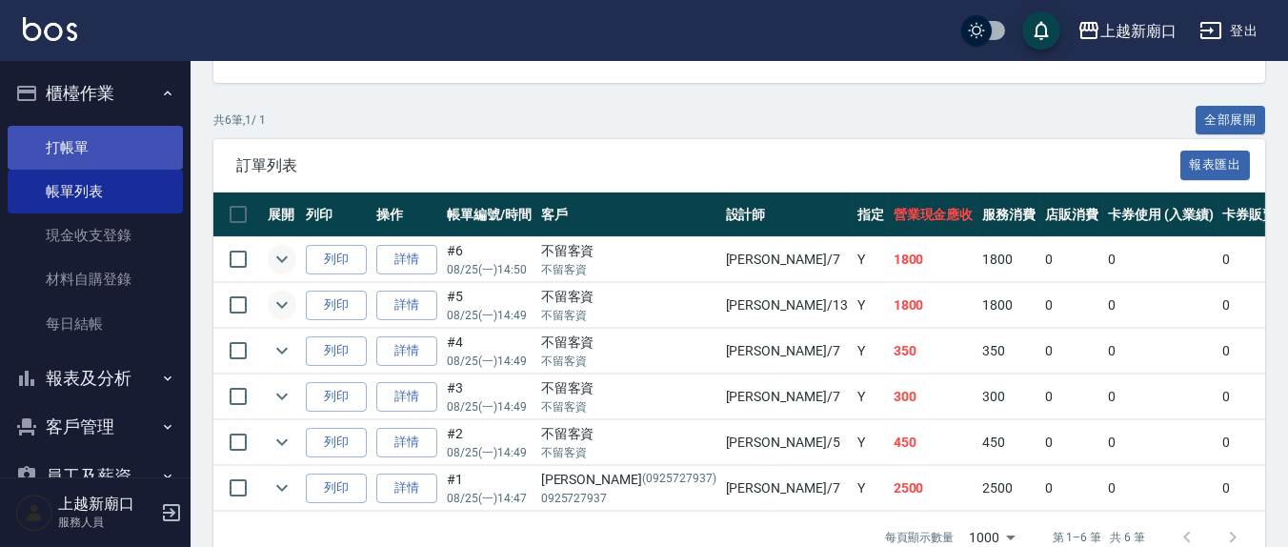
click at [61, 145] on link "打帳單" at bounding box center [95, 148] width 175 height 44
